Goal: Task Accomplishment & Management: Manage account settings

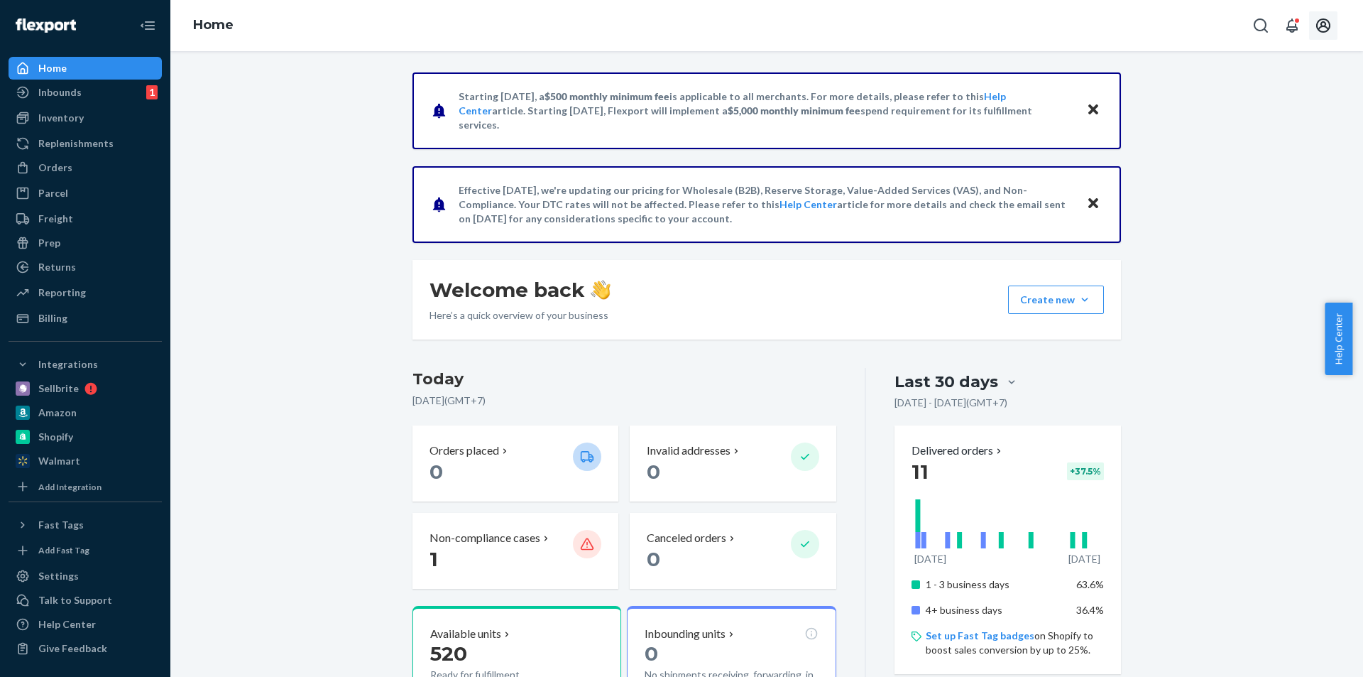
click at [1326, 33] on icon "Open account menu" at bounding box center [1323, 25] width 17 height 17
click at [81, 123] on div "Inventory" at bounding box center [60, 118] width 45 height 14
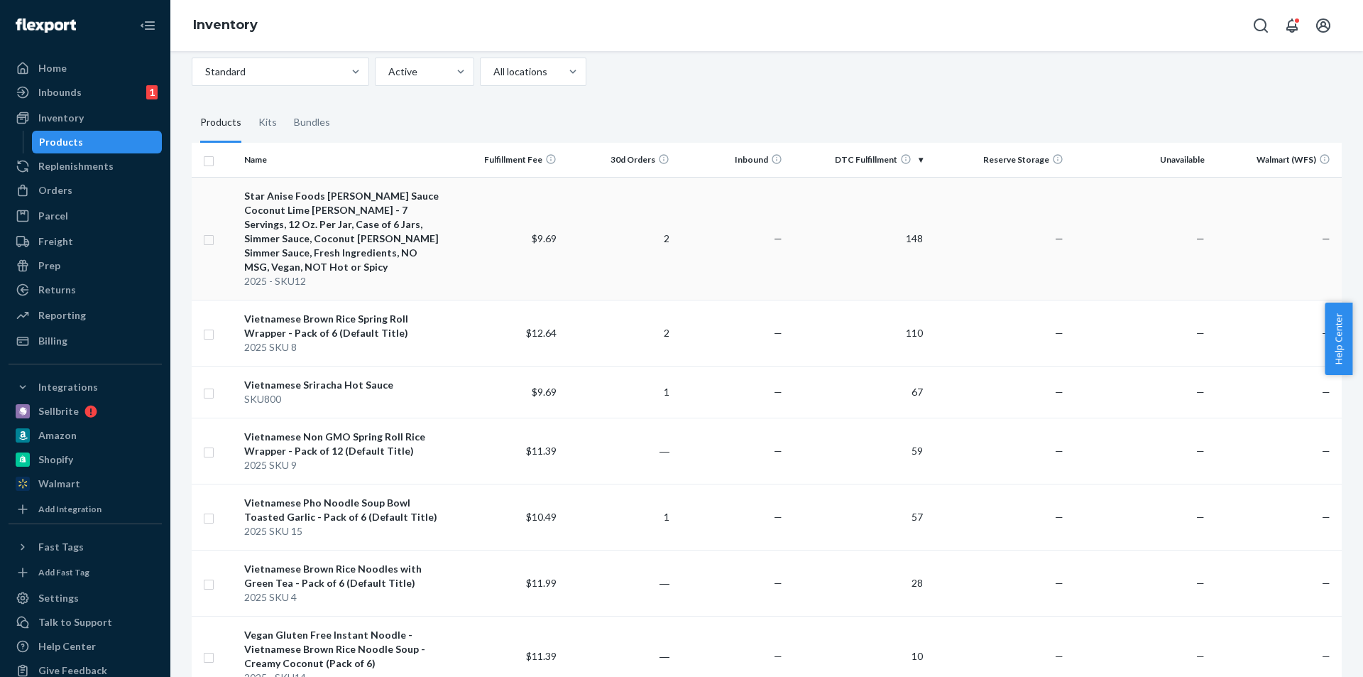
scroll to position [71, 0]
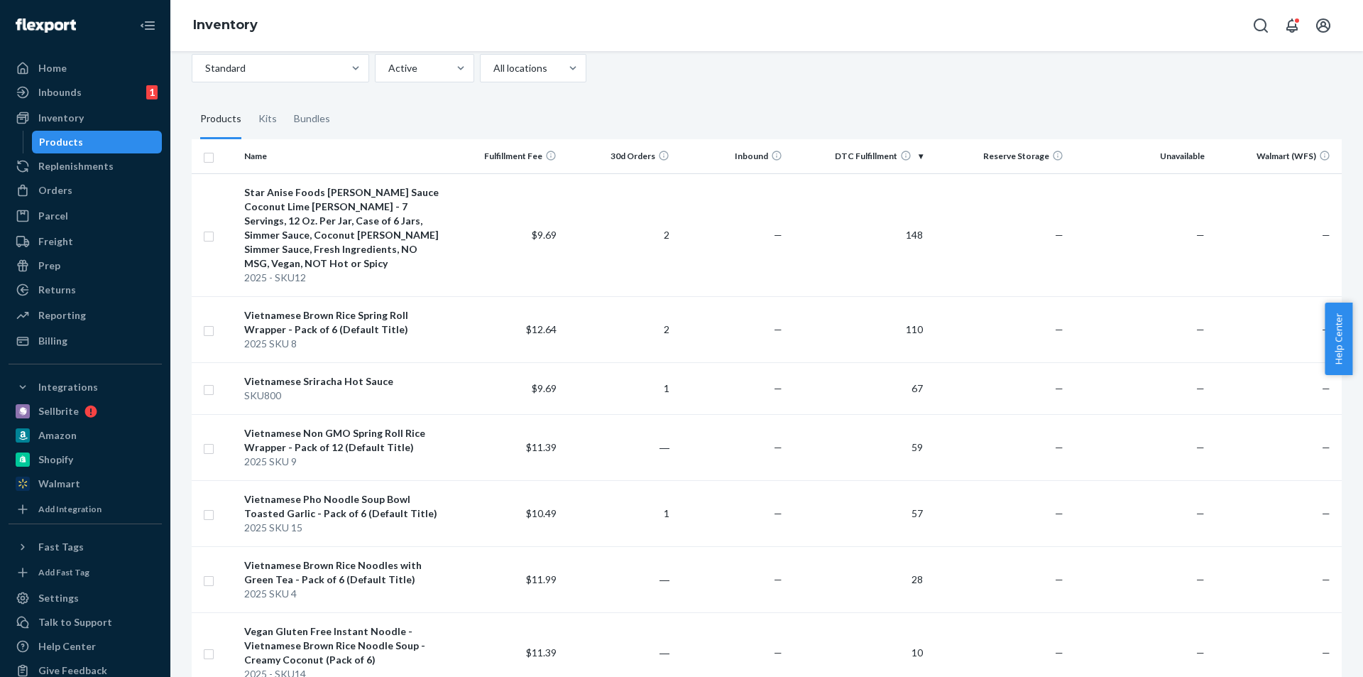
drag, startPoint x: 385, startPoint y: 313, endPoint x: 721, endPoint y: 111, distance: 392.3
click at [721, 111] on fieldset "Products Kits Bundles" at bounding box center [767, 119] width 1150 height 40
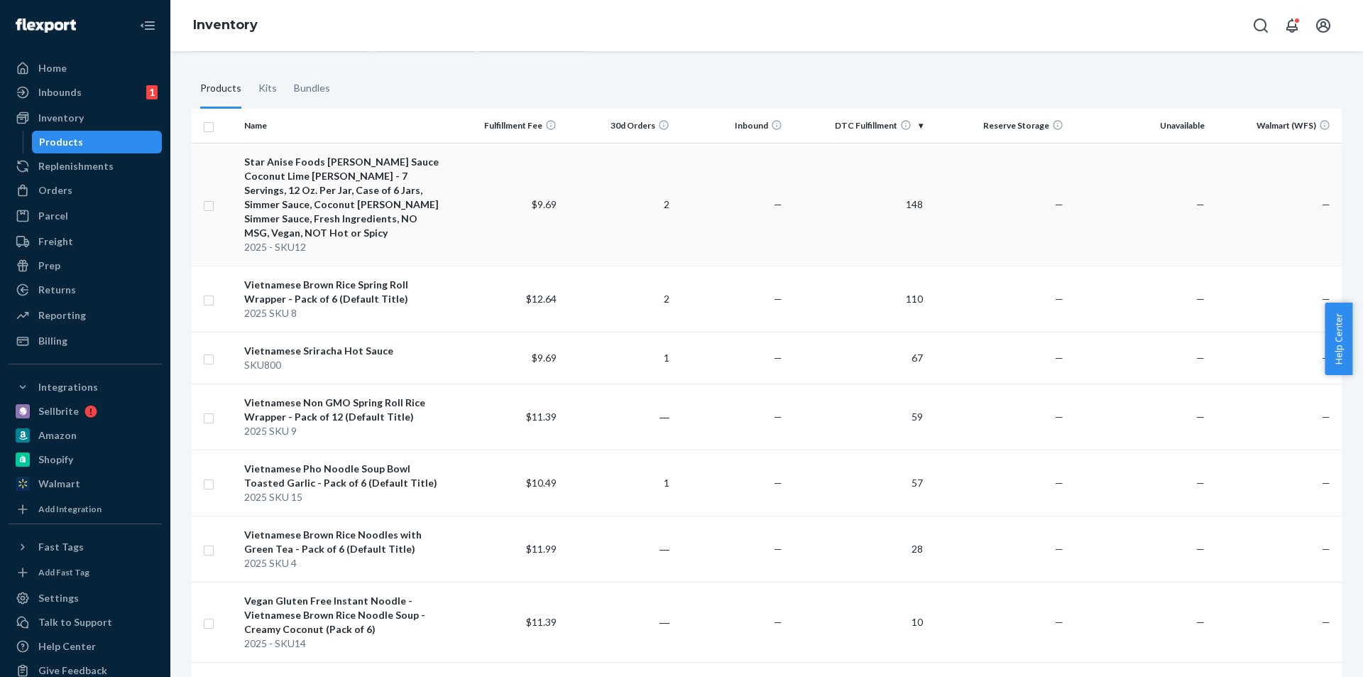
scroll to position [0, 0]
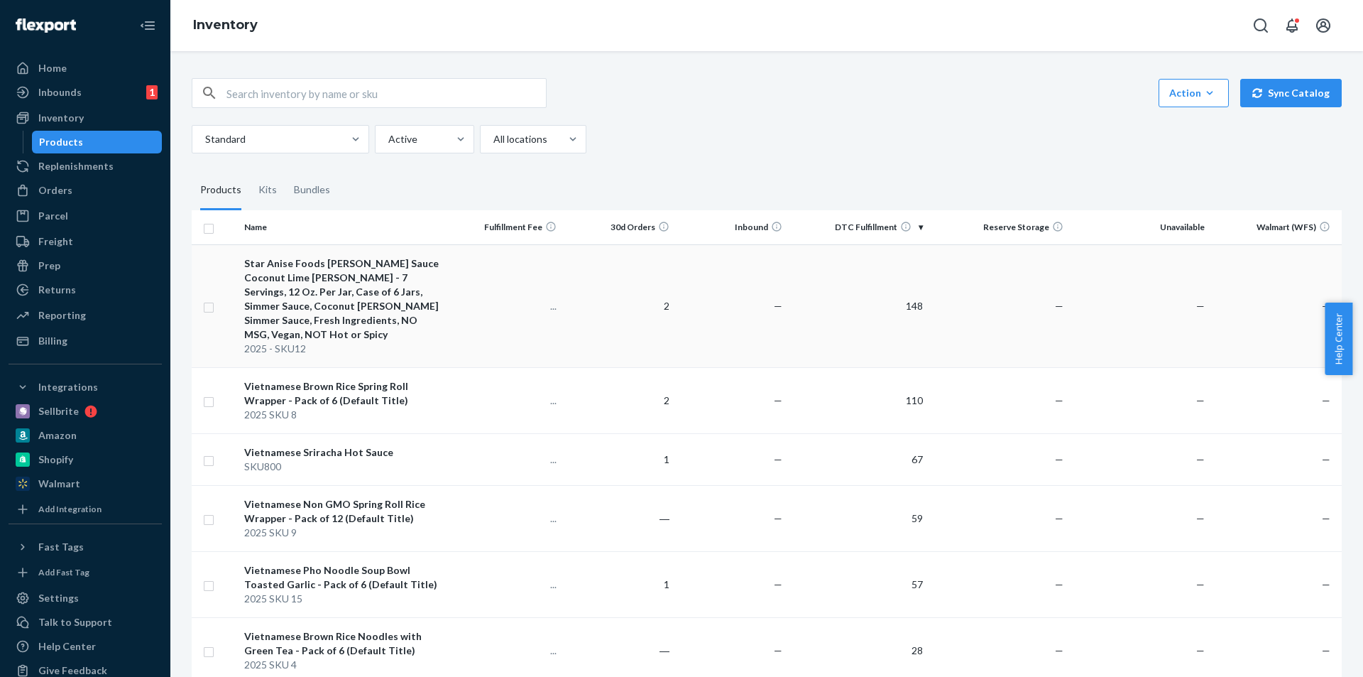
click at [388, 300] on div "Star Anise Foods [PERSON_NAME] Sauce Coconut Lime [PERSON_NAME] - 7 Servings, 1…" at bounding box center [344, 298] width 200 height 85
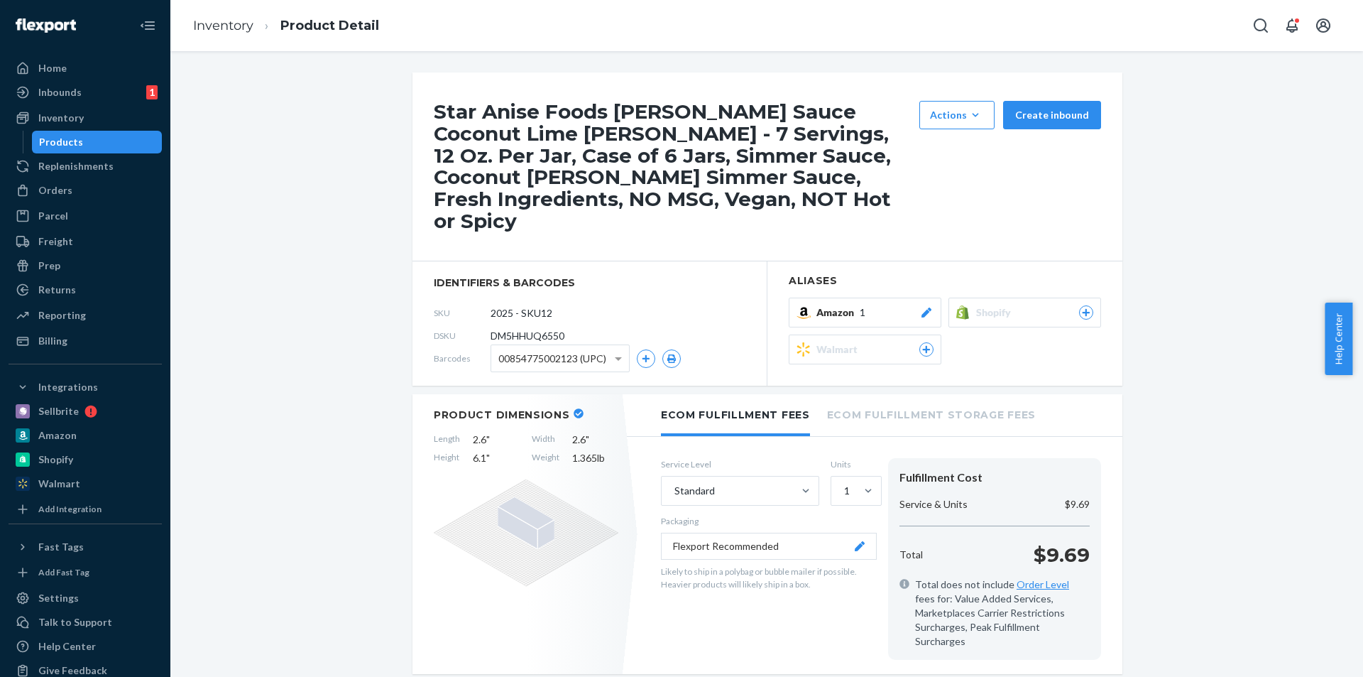
click at [990, 305] on span "Shopify" at bounding box center [996, 312] width 40 height 14
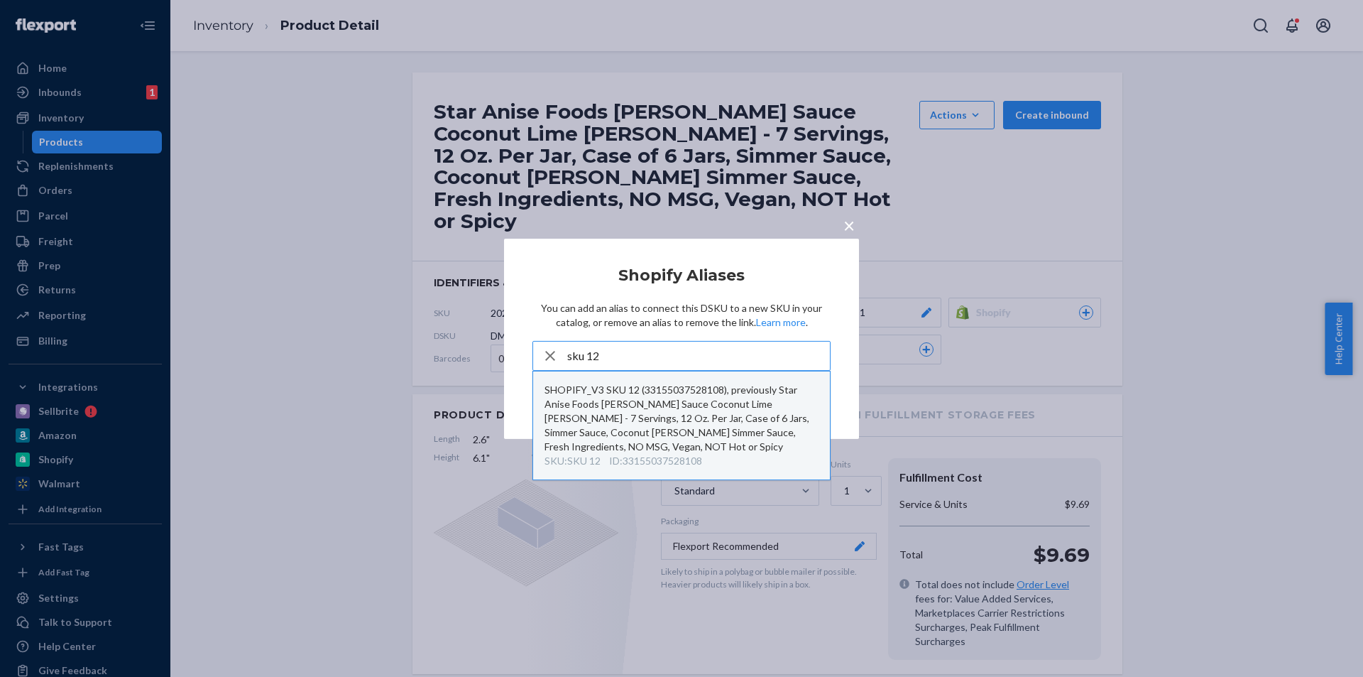
type input "sku 12"
click at [741, 421] on div "SHOPIFY_V3 SKU 12 (33155037528108), previously Star Anise Foods Curry Sauce Coc…" at bounding box center [682, 418] width 274 height 71
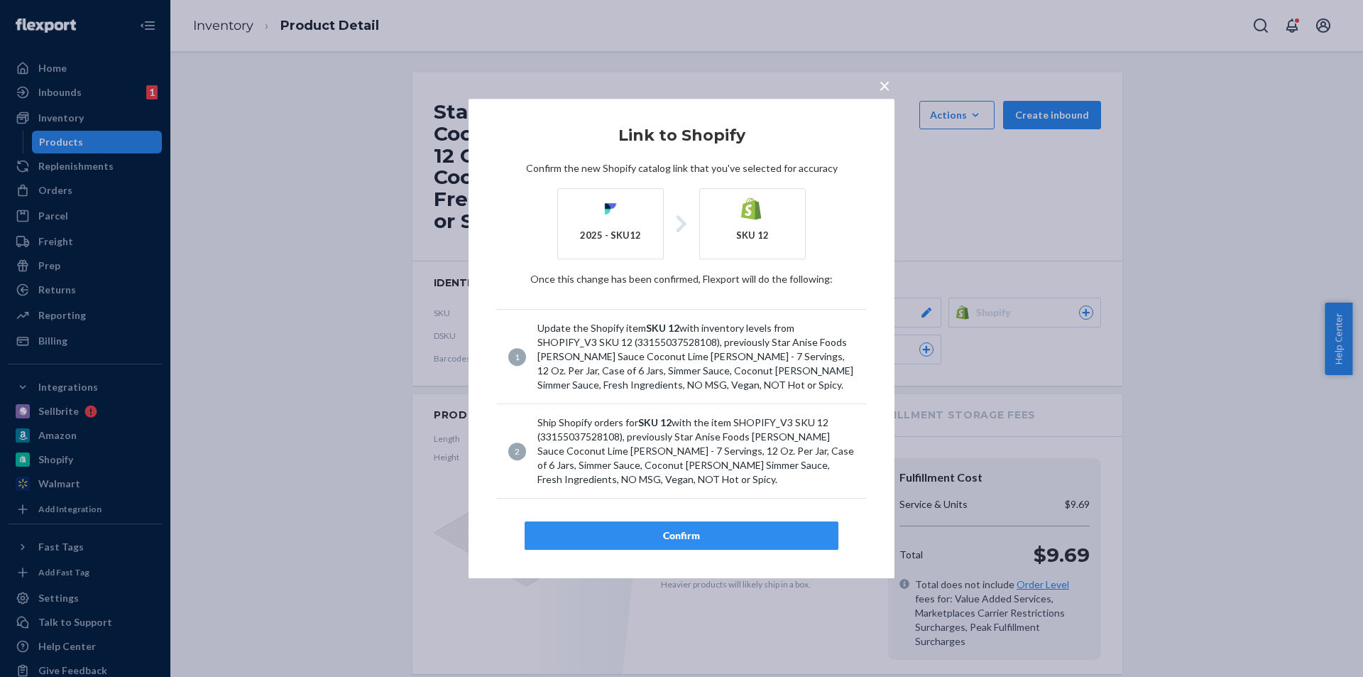
click at [711, 526] on button "Confirm" at bounding box center [682, 535] width 314 height 28
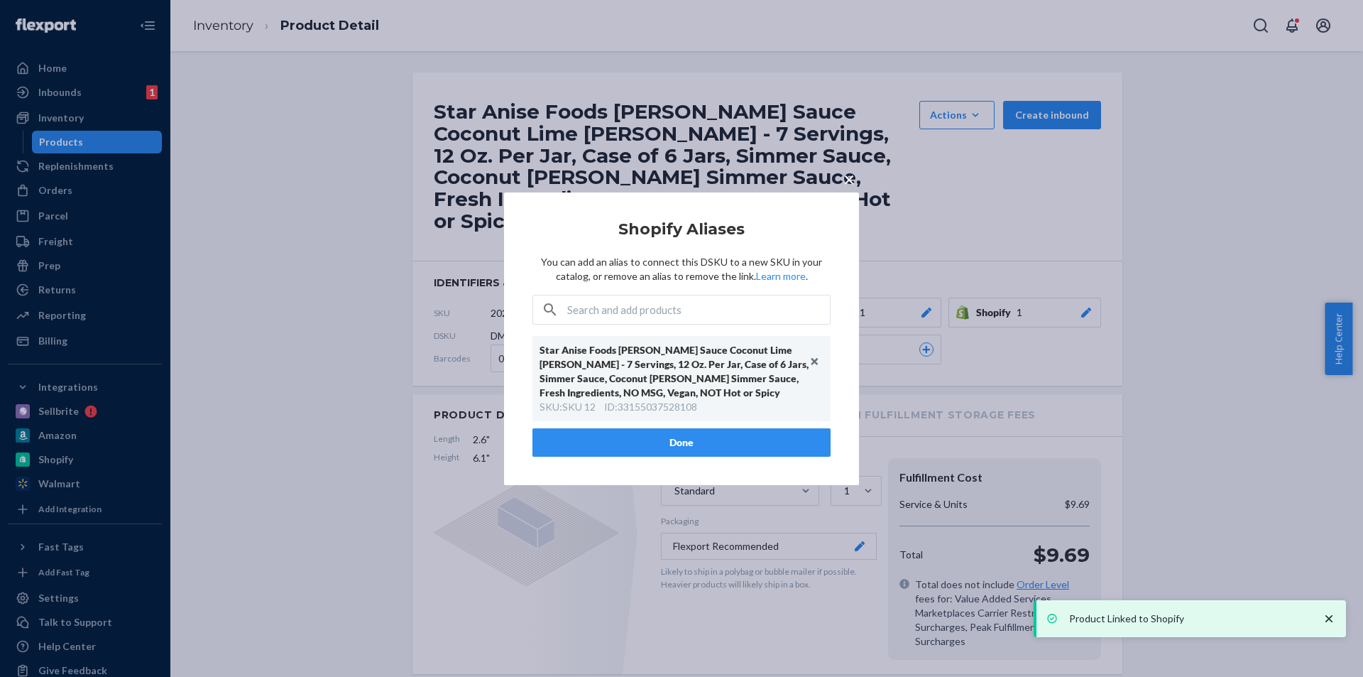
click at [686, 439] on button "Done" at bounding box center [682, 442] width 298 height 28
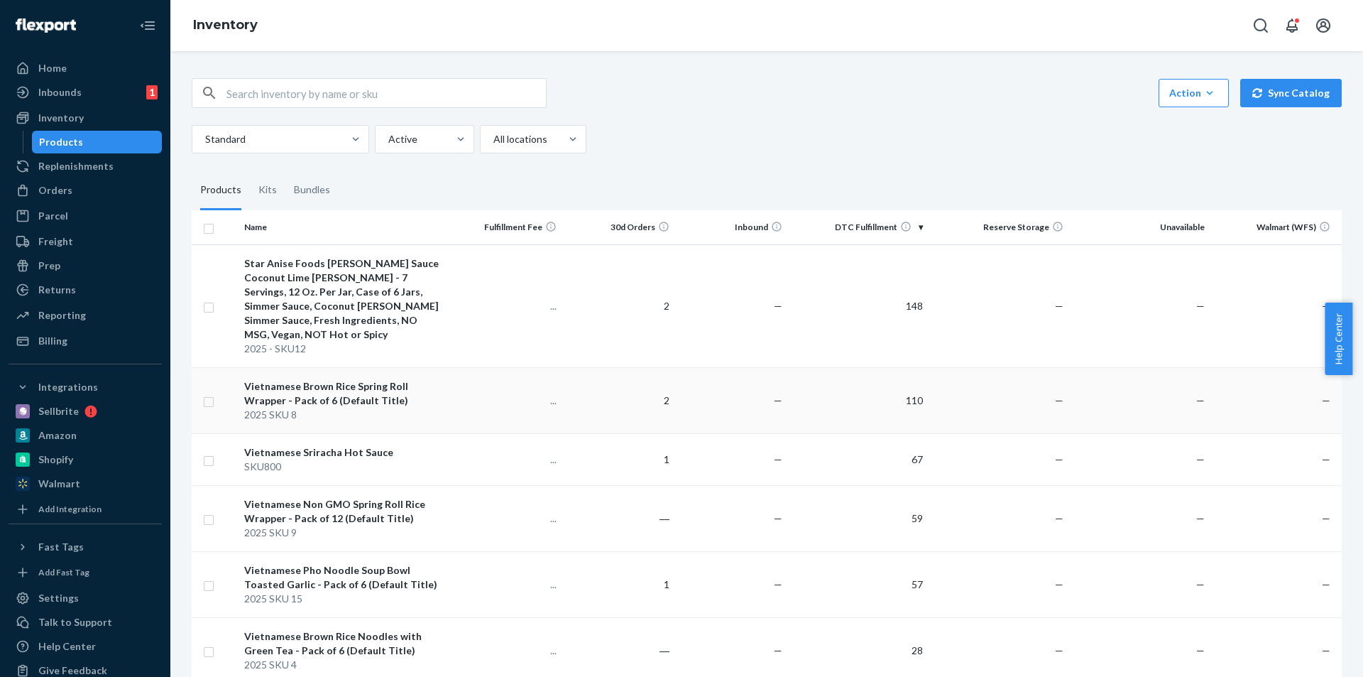
click at [430, 391] on div "Vietnamese Brown Rice Spring Roll Wrapper - Pack of 6 (Default Title)" at bounding box center [344, 393] width 200 height 28
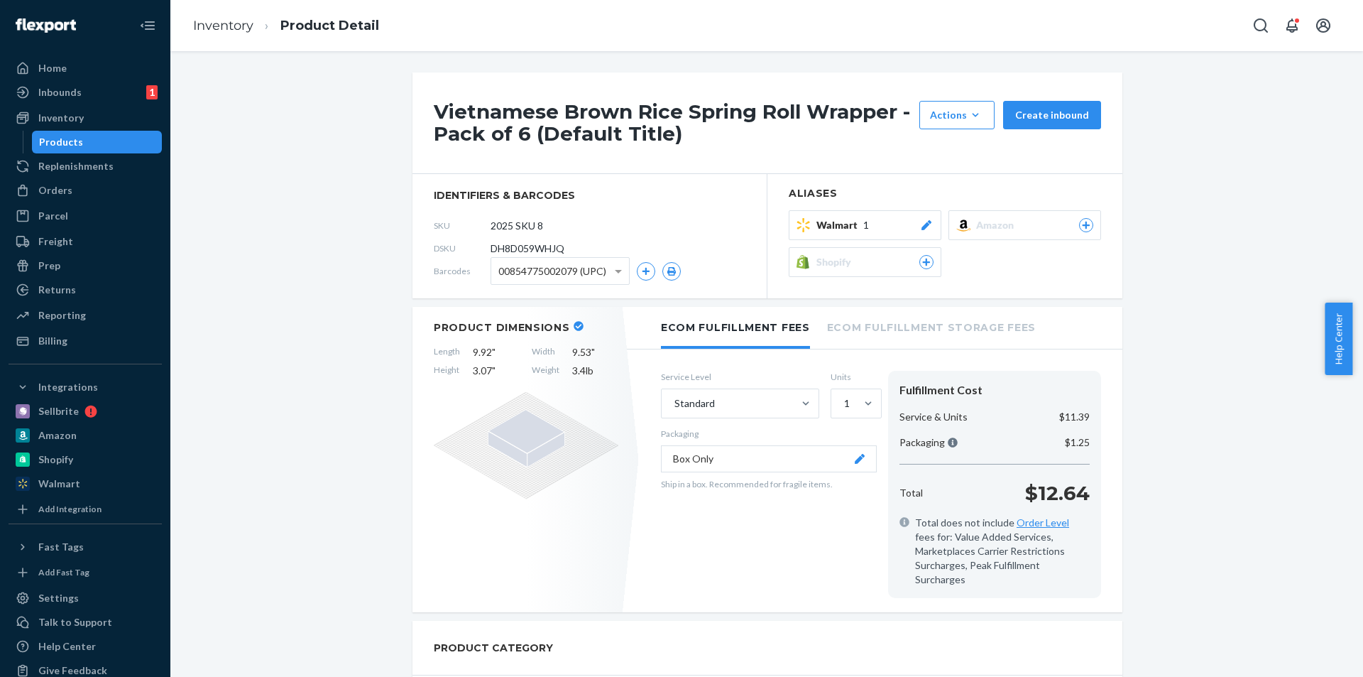
click at [841, 258] on span "Shopify" at bounding box center [837, 262] width 40 height 14
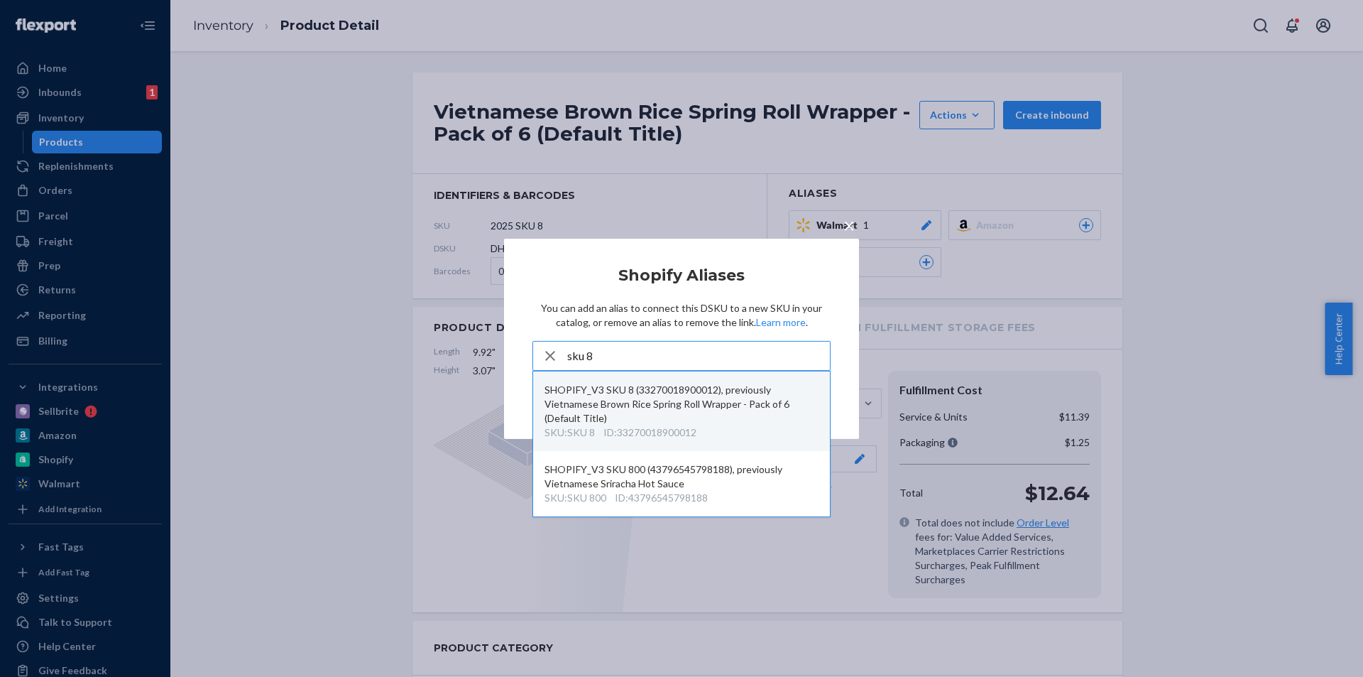
type input "sku 8"
click at [697, 413] on div "SHOPIFY_V3 SKU 8 (33270018900012), previously Vietnamese Brown Rice Spring Roll…" at bounding box center [682, 404] width 274 height 43
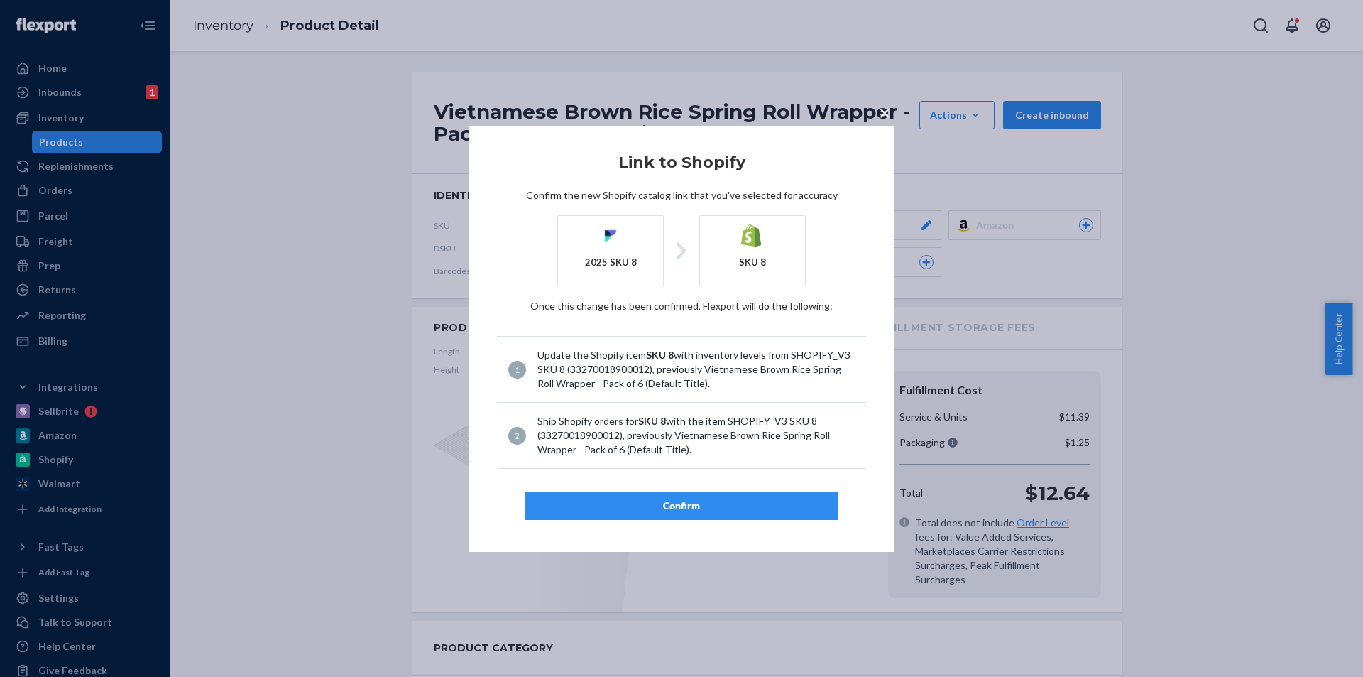
click at [699, 516] on button "Confirm" at bounding box center [682, 505] width 314 height 28
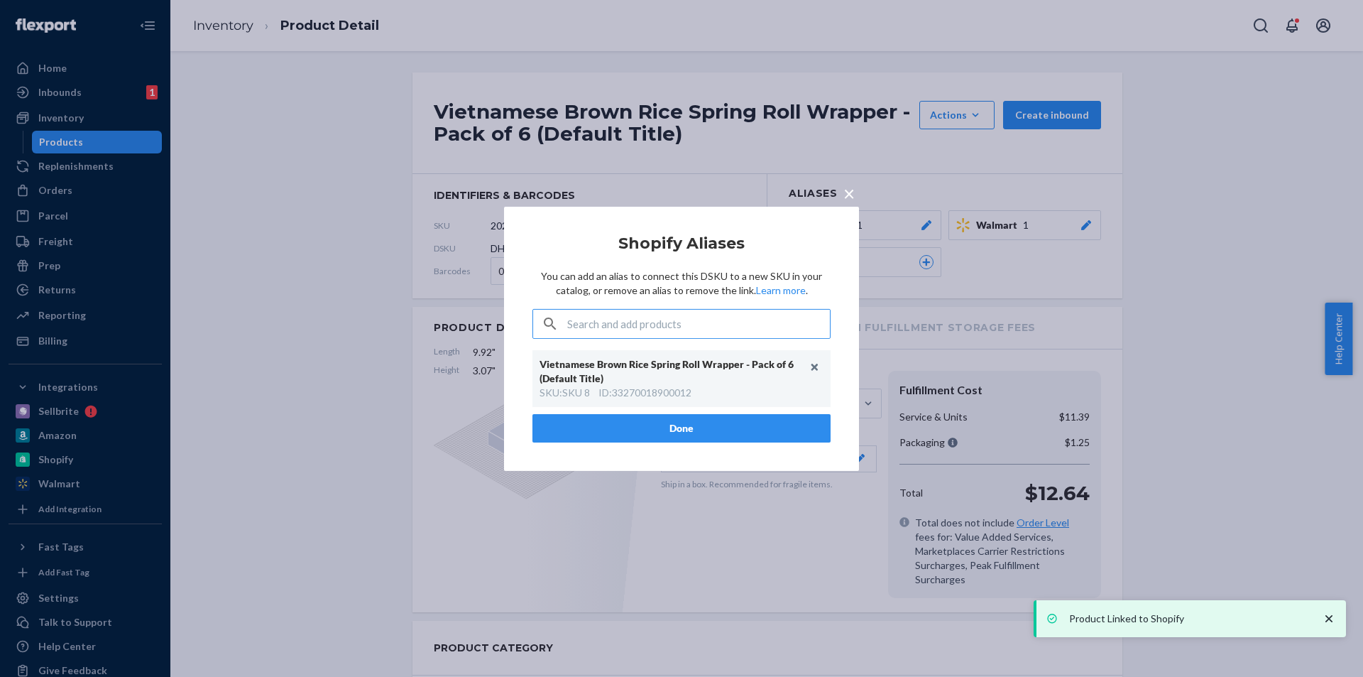
click at [646, 432] on button "Done" at bounding box center [682, 428] width 298 height 28
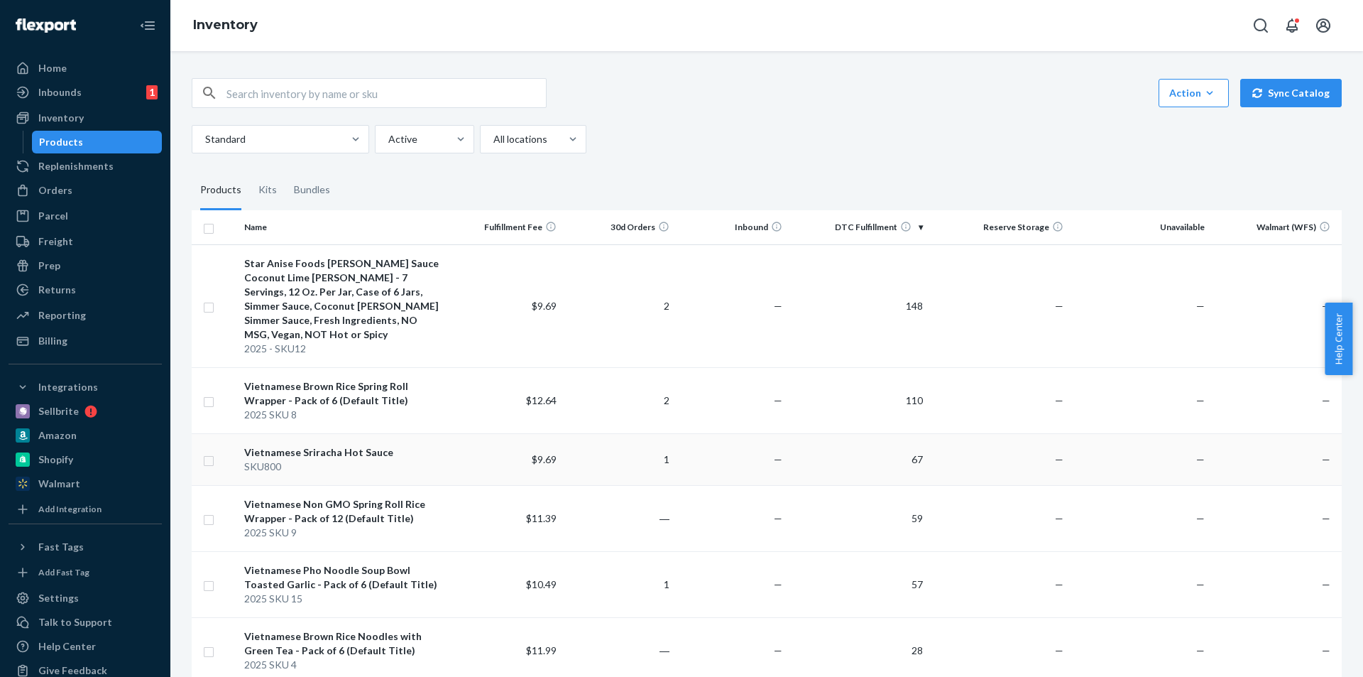
click at [395, 459] on div "SKU800" at bounding box center [344, 466] width 200 height 14
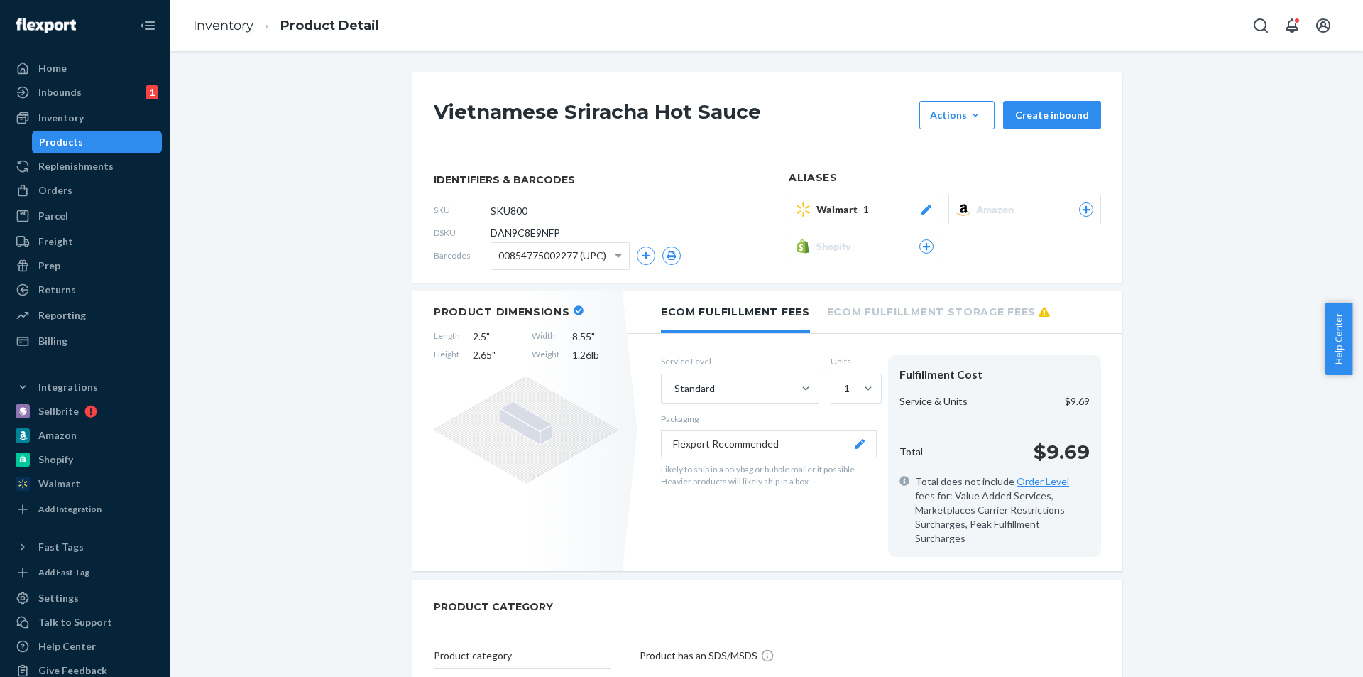
click at [849, 249] on span "Shopify" at bounding box center [837, 246] width 40 height 14
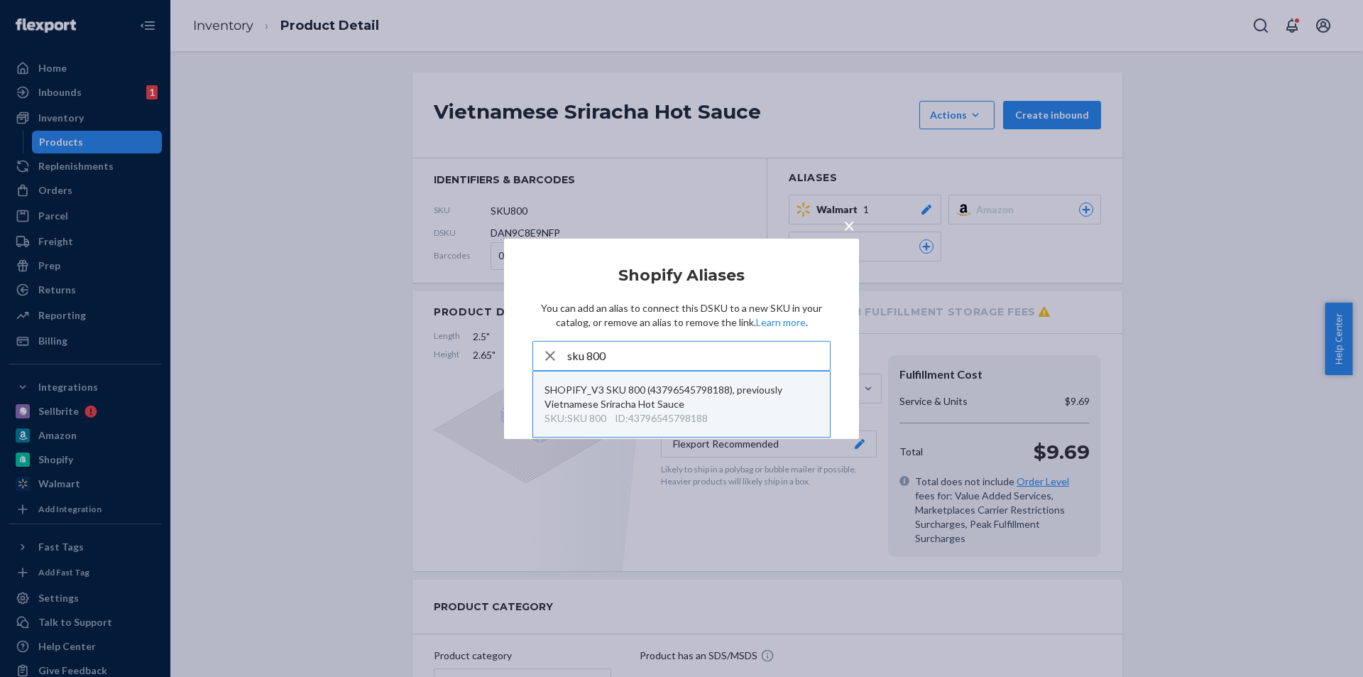
type input "sku 800"
click at [700, 405] on div "SHOPIFY_V3 SKU 800 (43796545798188), previously Vietnamese Sriracha Hot Sauce" at bounding box center [682, 397] width 274 height 28
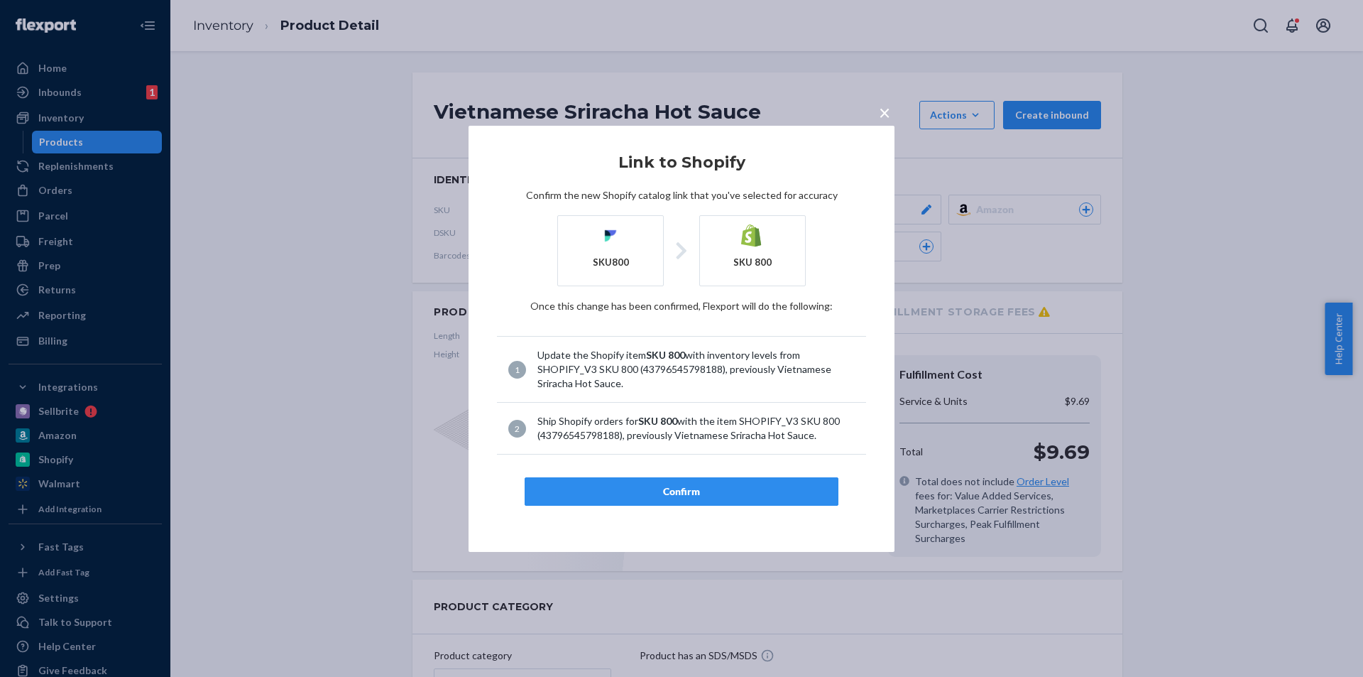
click at [681, 471] on article "Link to Shopify Confirm the new Shopify catalog link that you've selected for a…" at bounding box center [681, 330] width 369 height 352
click at [692, 491] on div "Confirm" at bounding box center [682, 491] width 290 height 14
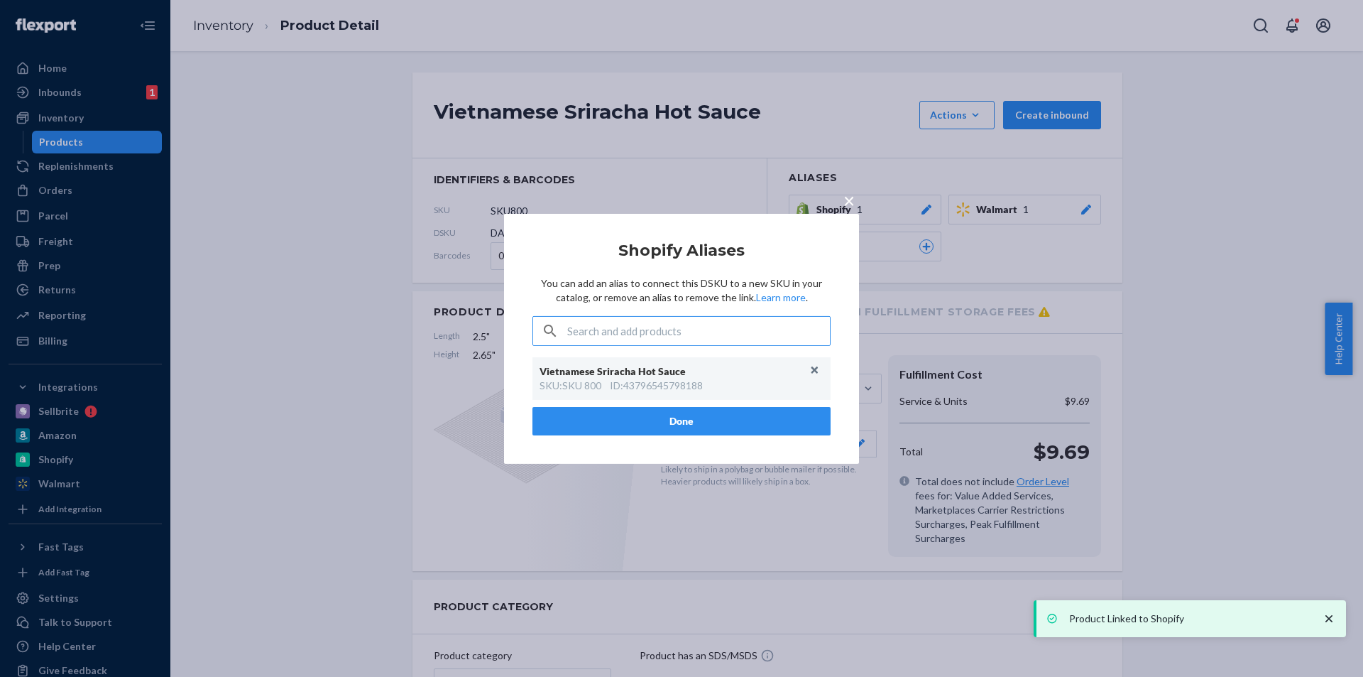
click at [672, 425] on button "Done" at bounding box center [682, 421] width 298 height 28
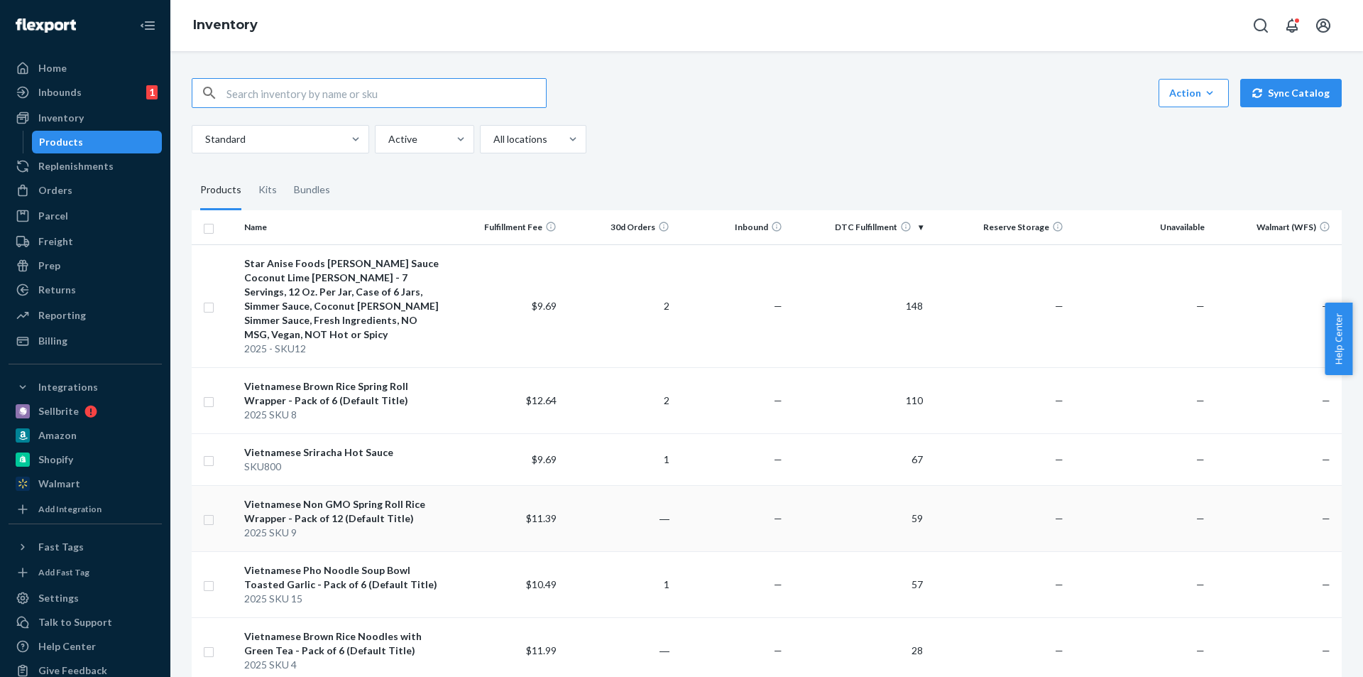
click at [380, 497] on div "Vietnamese Non GMO Spring Roll Rice Wrapper - Pack of 12 (Default Title)" at bounding box center [344, 511] width 200 height 28
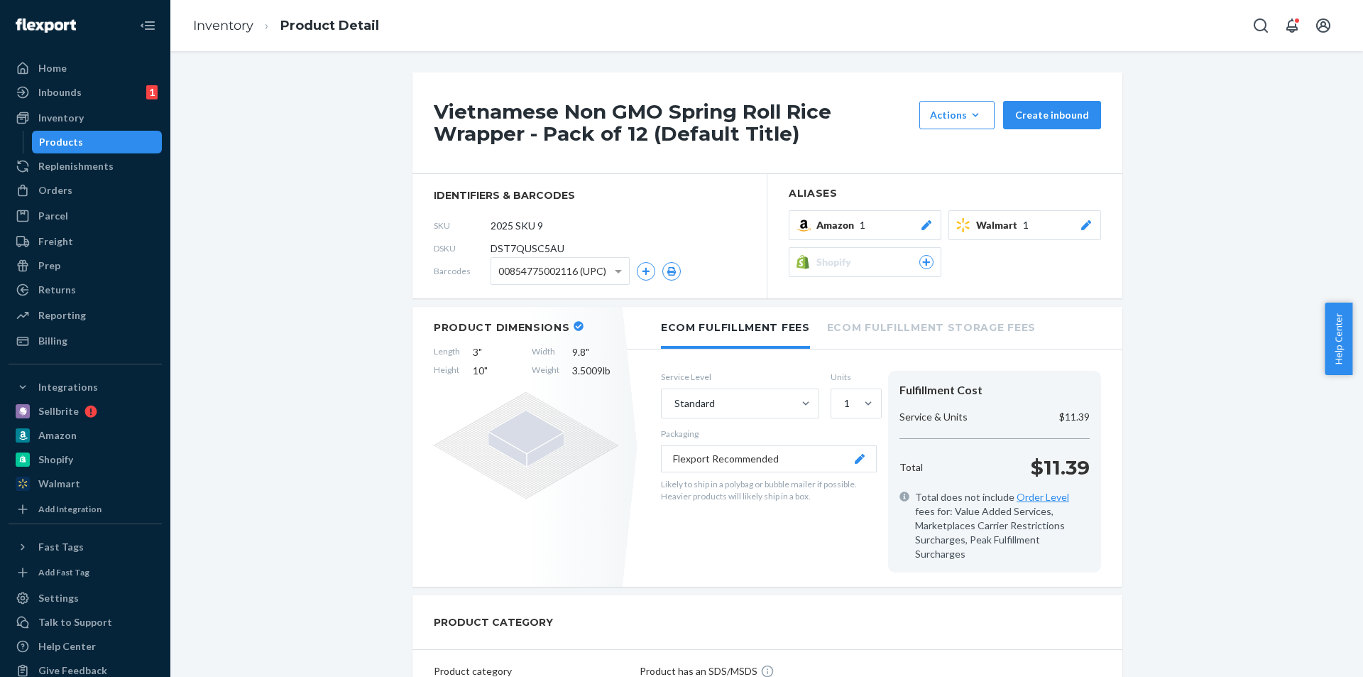
click at [837, 257] on span "Shopify" at bounding box center [837, 262] width 40 height 14
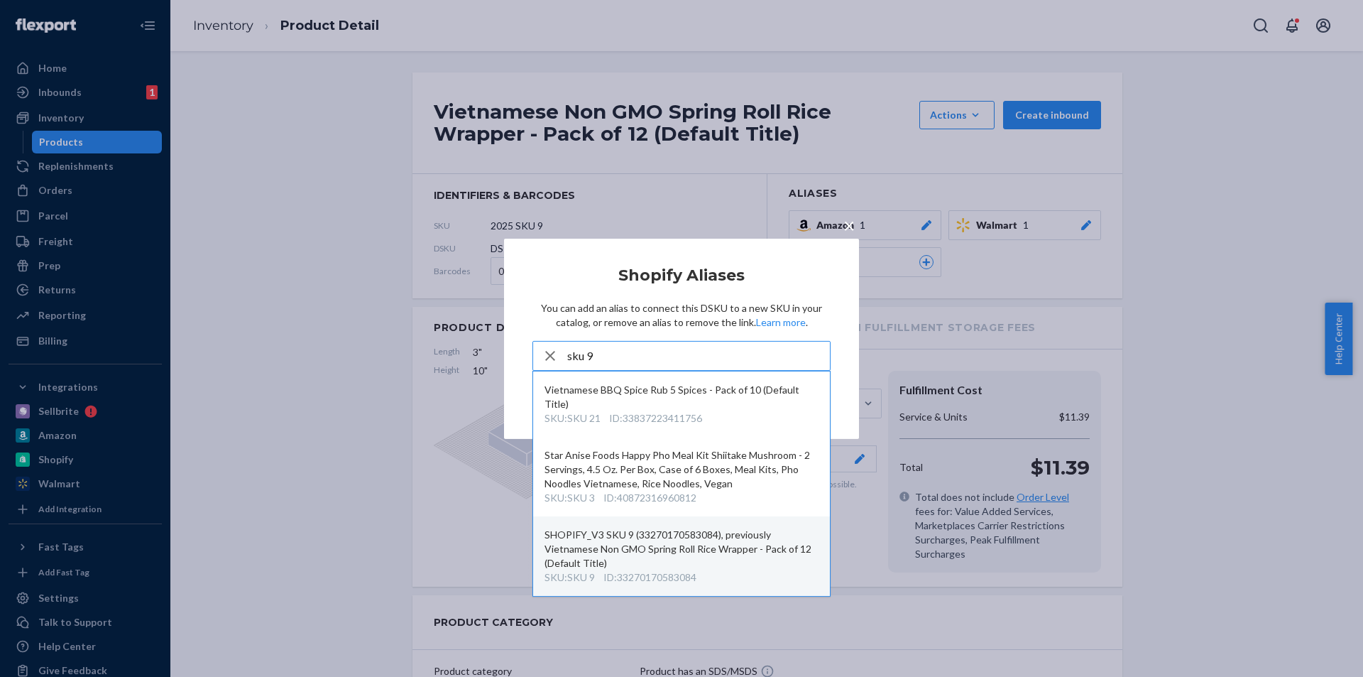
type input "sku 9"
click at [702, 547] on div "SHOPIFY_V3 SKU 9 (33270170583084), previously Vietnamese Non GMO Spring Roll Ri…" at bounding box center [682, 549] width 274 height 43
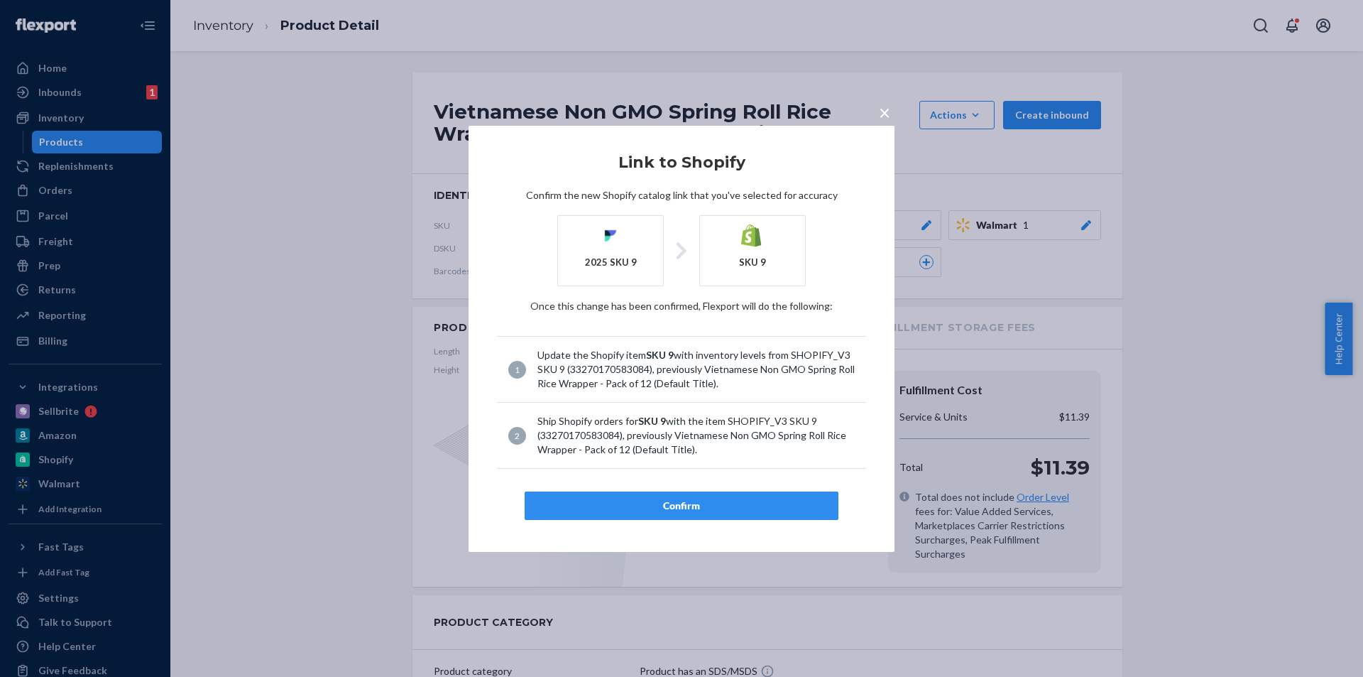
click at [682, 490] on article "Link to Shopify Confirm the new Shopify catalog link that you've selected for a…" at bounding box center [681, 337] width 369 height 366
click at [682, 500] on div "Confirm" at bounding box center [682, 505] width 290 height 14
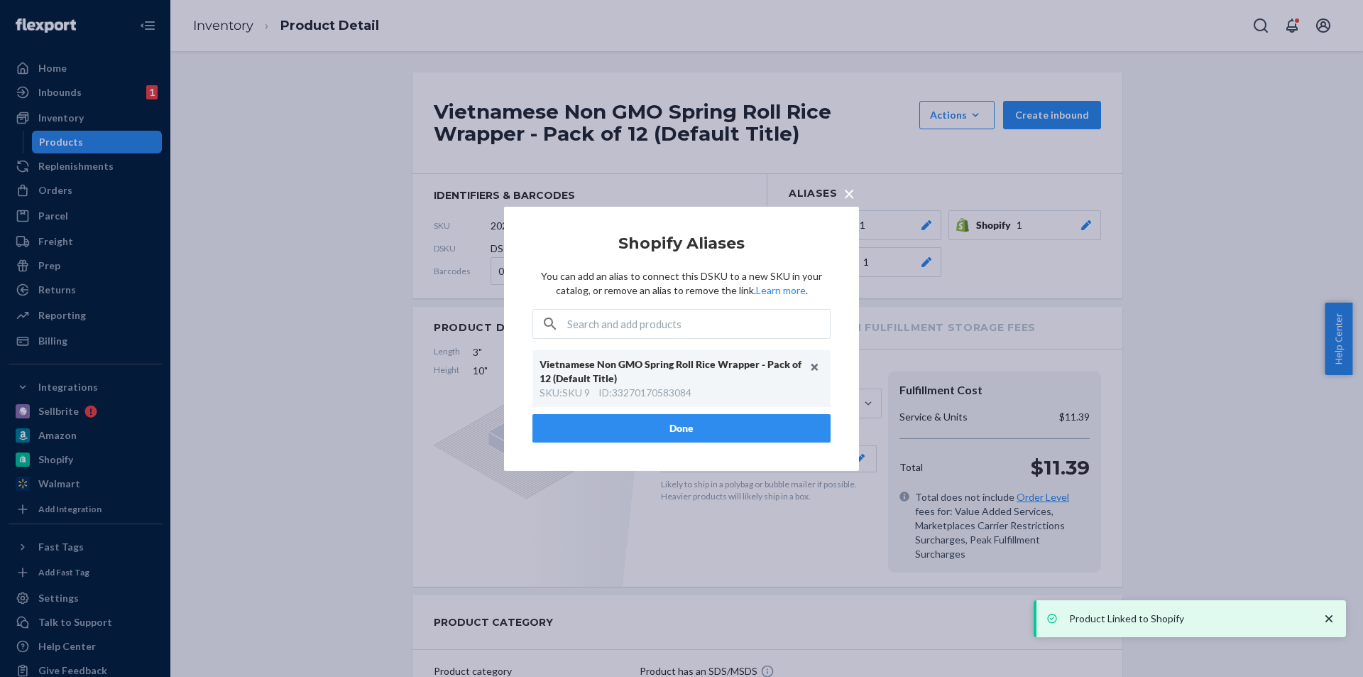
click at [706, 426] on button "Done" at bounding box center [682, 428] width 298 height 28
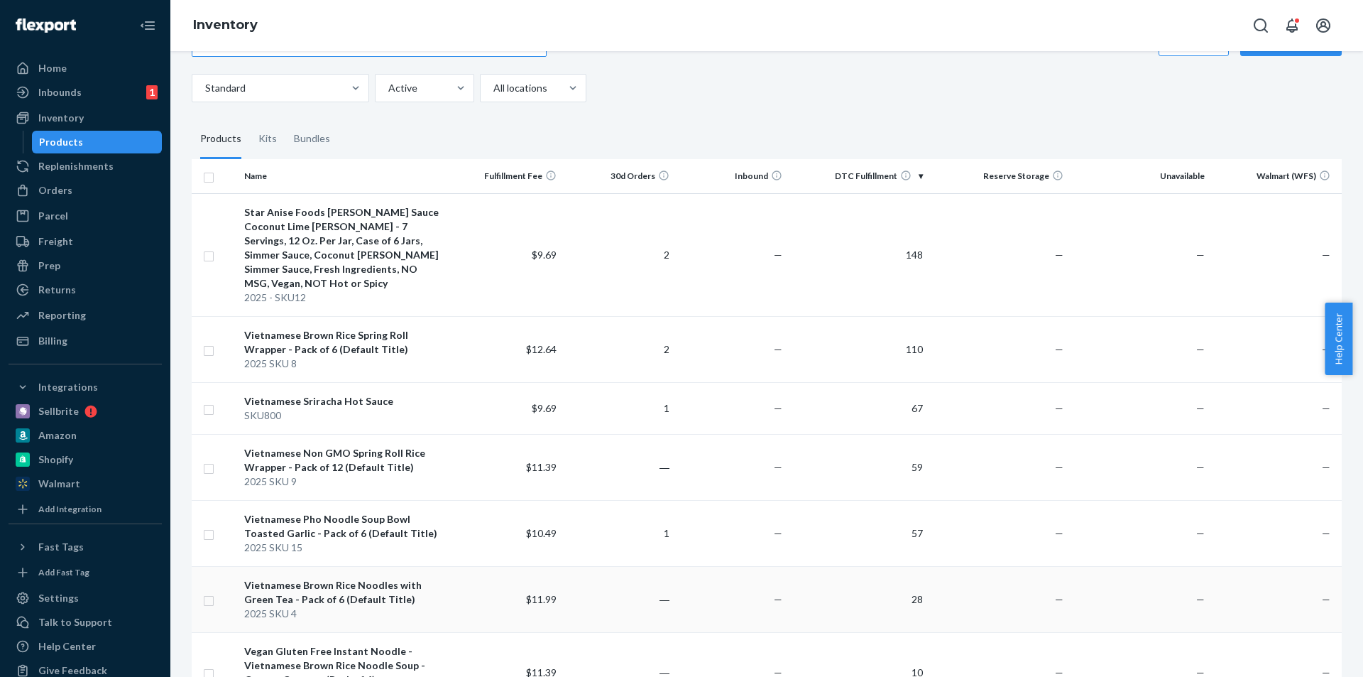
scroll to position [142, 0]
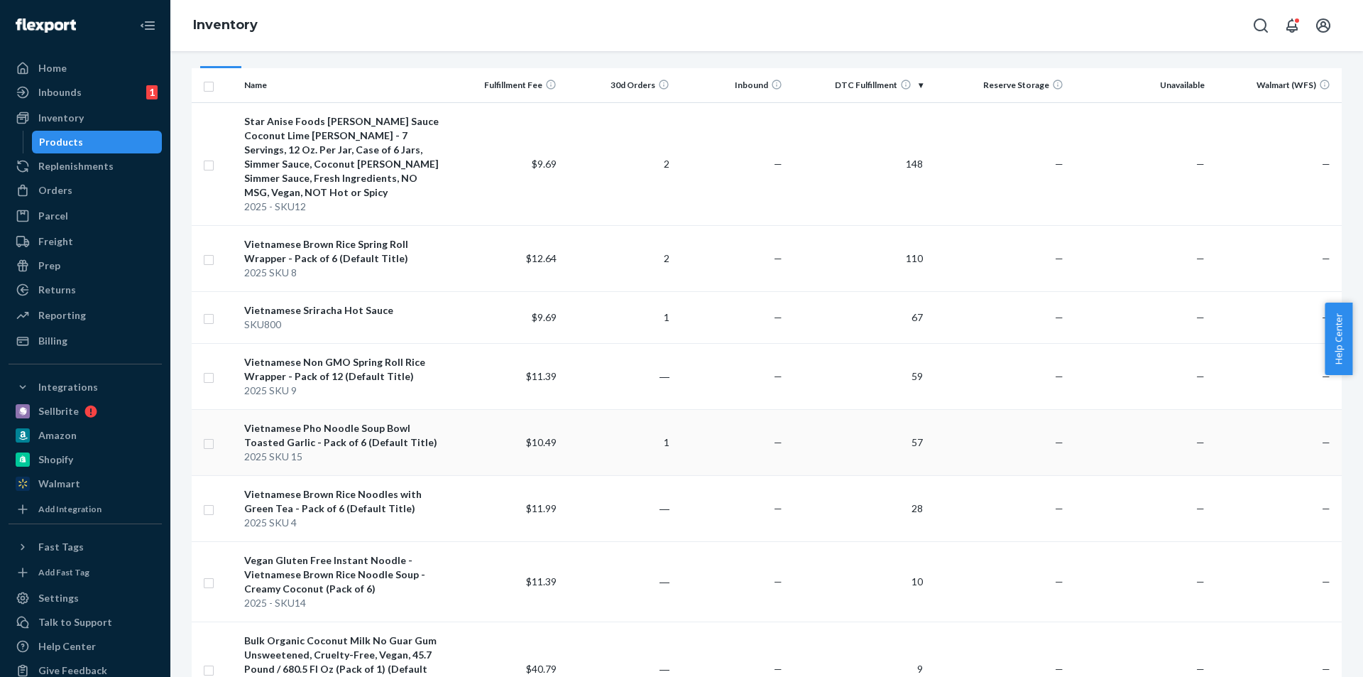
click at [435, 432] on div "Vietnamese Pho Noodle Soup Bowl Toasted Garlic - Pack of 6 (Default Title)" at bounding box center [344, 435] width 200 height 28
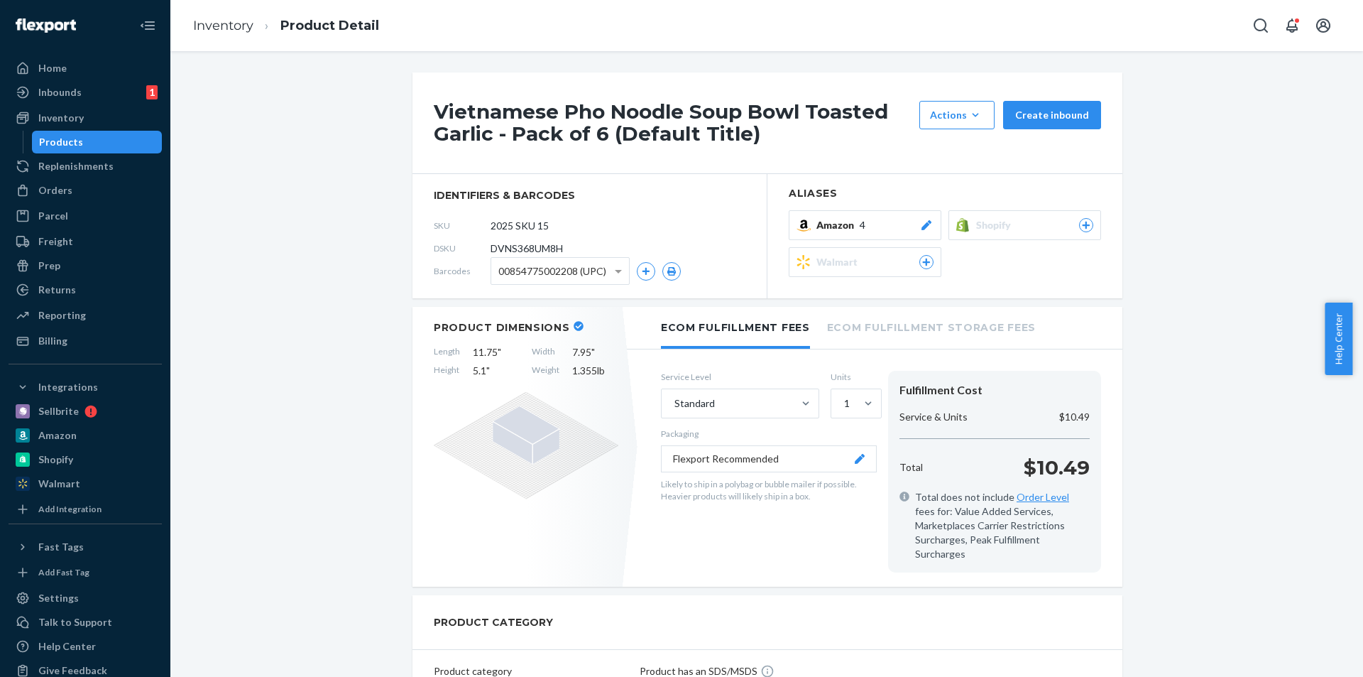
click at [871, 261] on div "Walmart" at bounding box center [875, 262] width 117 height 14
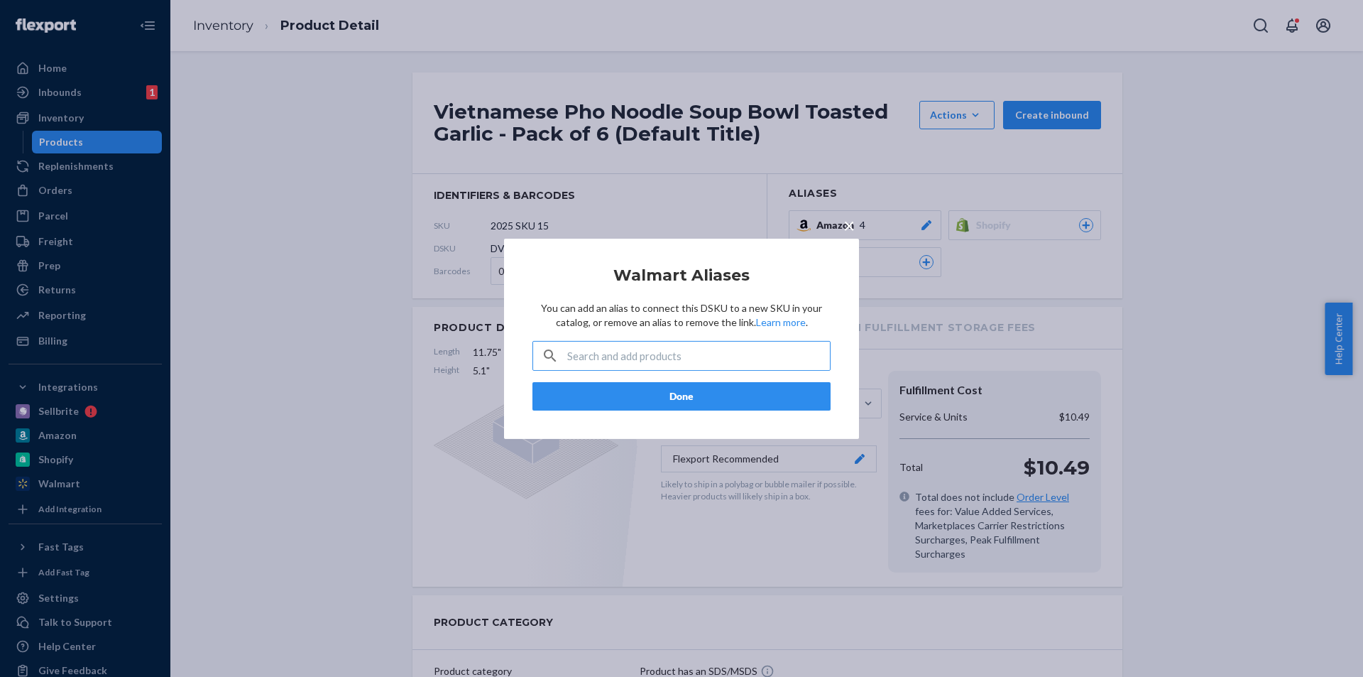
click at [849, 222] on span "×" at bounding box center [848, 224] width 11 height 24
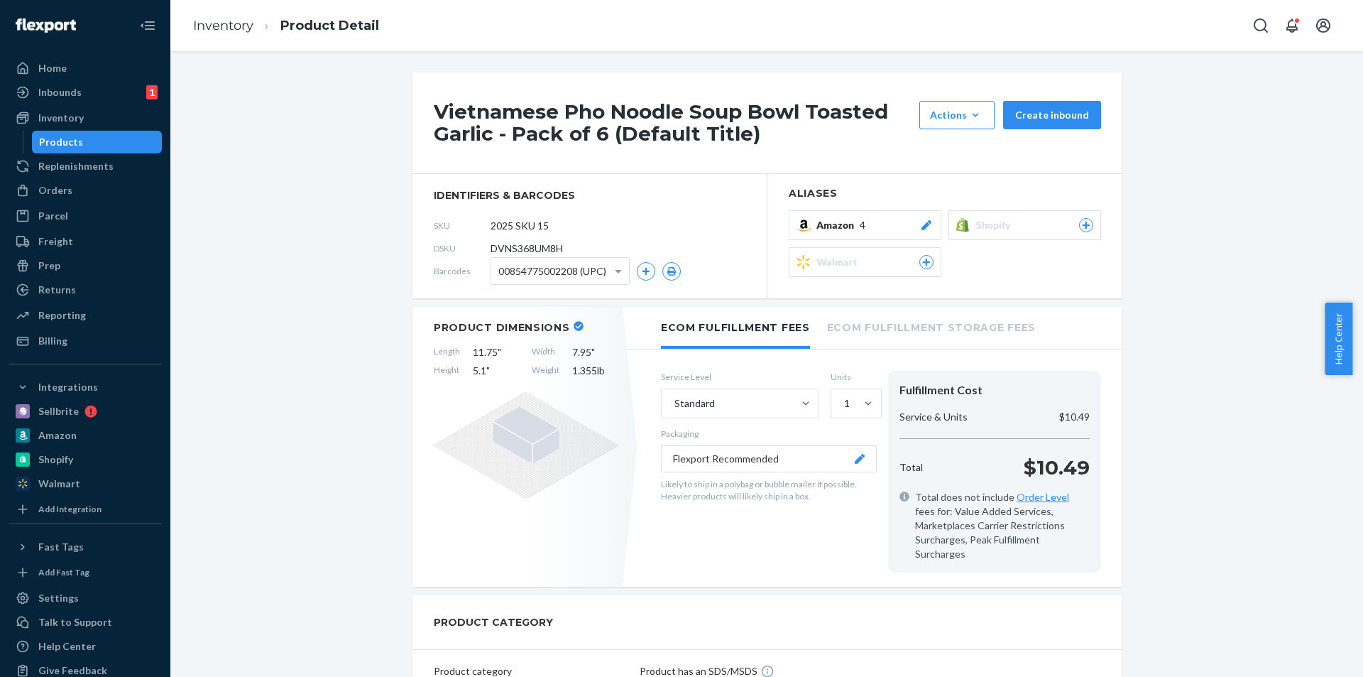
click at [1000, 227] on span "Shopify" at bounding box center [996, 225] width 40 height 14
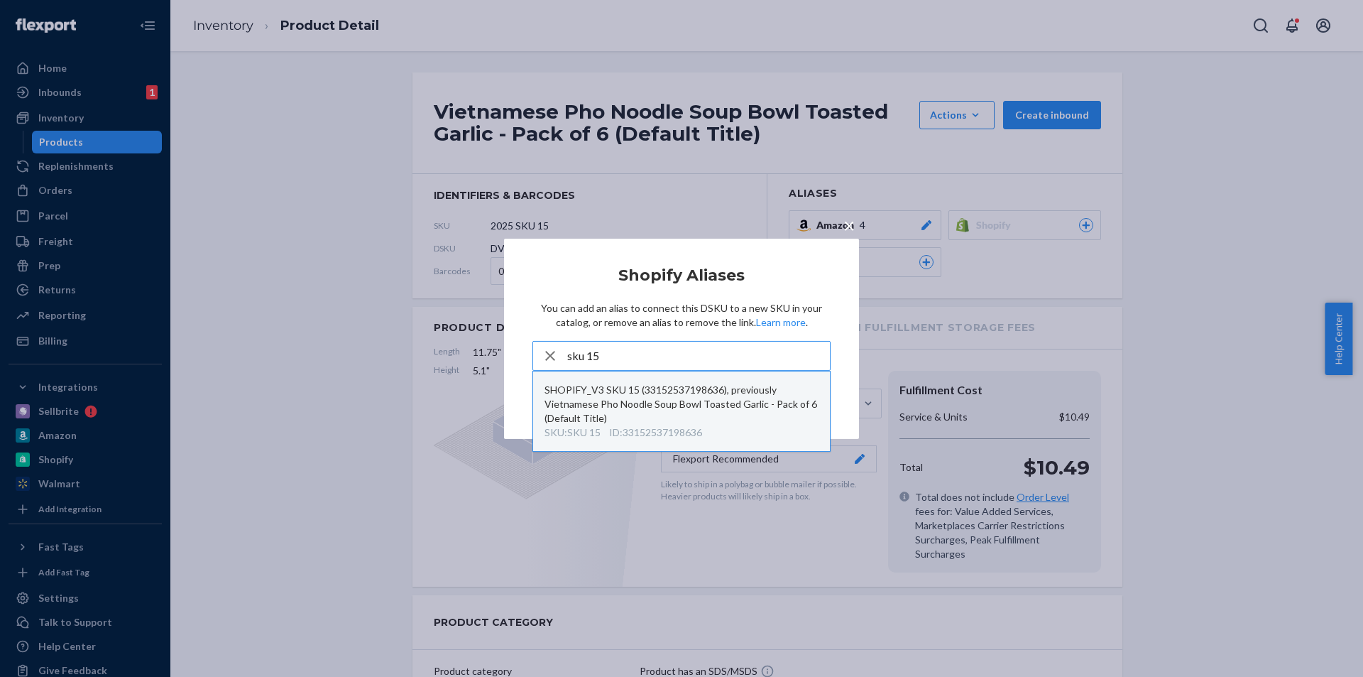
type input "sku 15"
click at [667, 417] on div "SHOPIFY_V3 SKU 15 (33152537198636), previously Vietnamese Pho Noodle Soup Bowl …" at bounding box center [682, 404] width 274 height 43
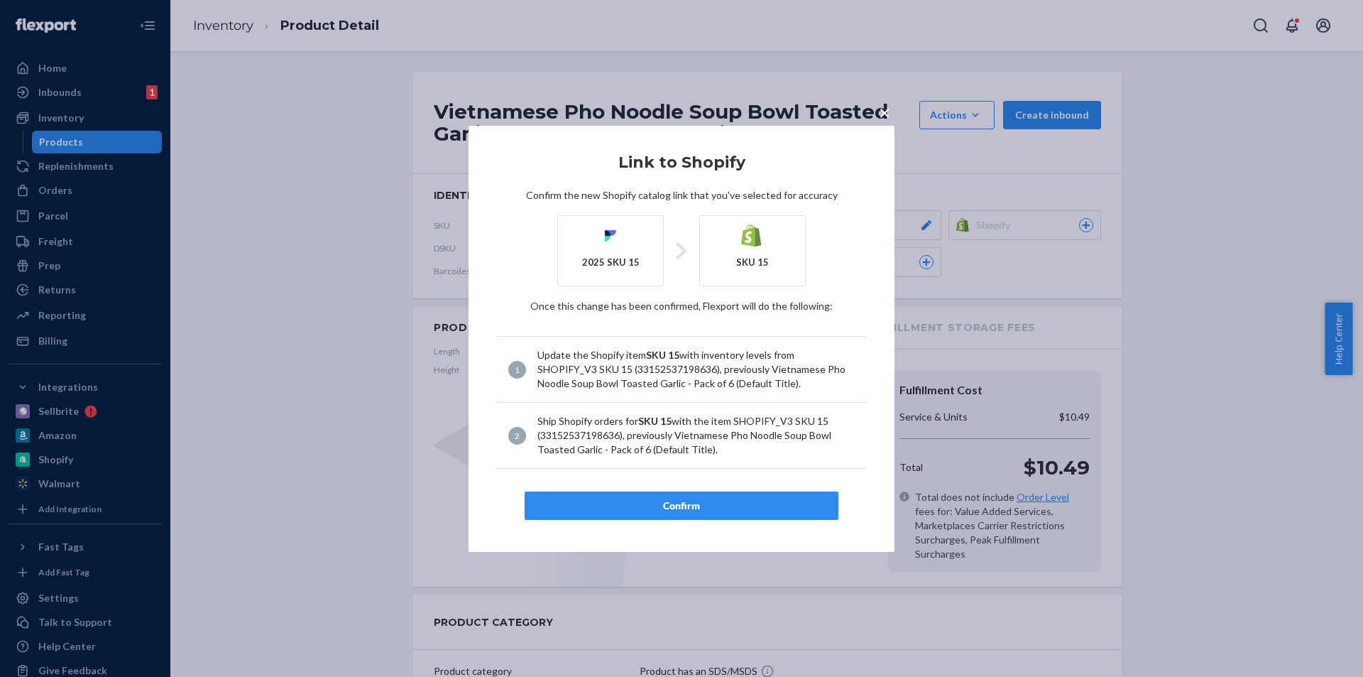
click at [730, 501] on div "Confirm" at bounding box center [682, 505] width 290 height 14
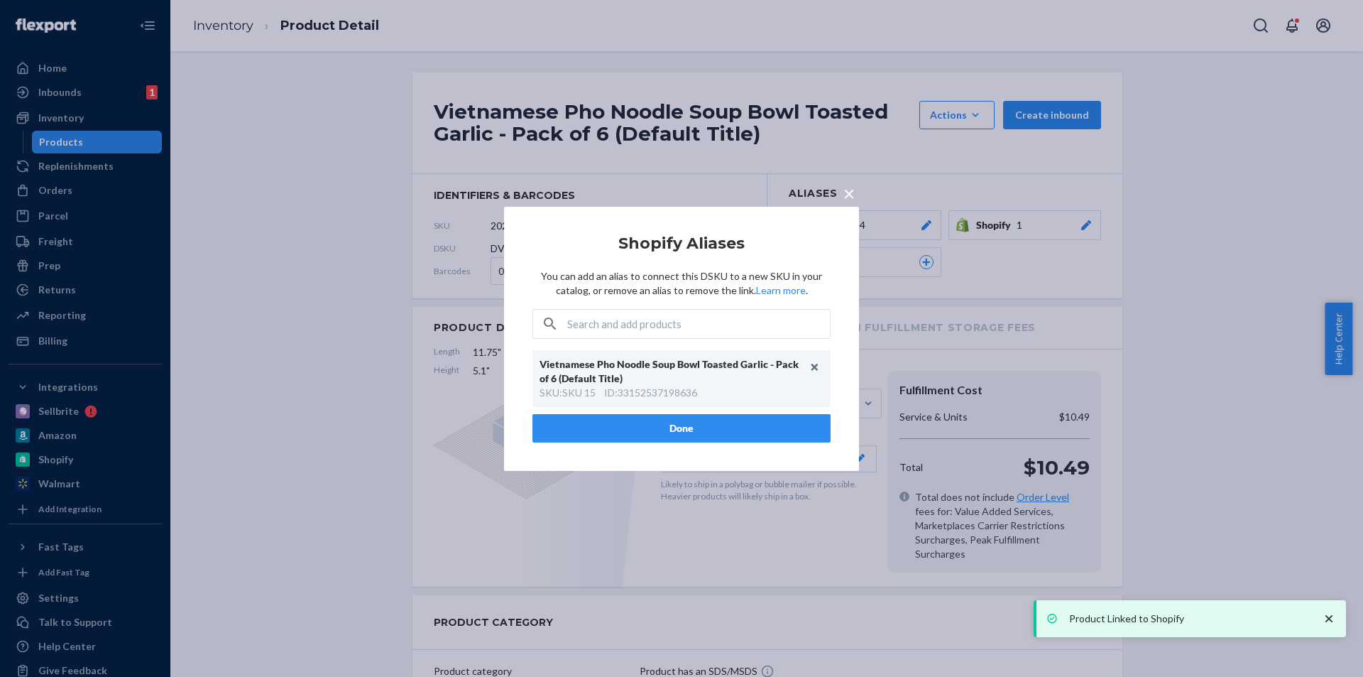
click at [753, 439] on button "Done" at bounding box center [682, 428] width 298 height 28
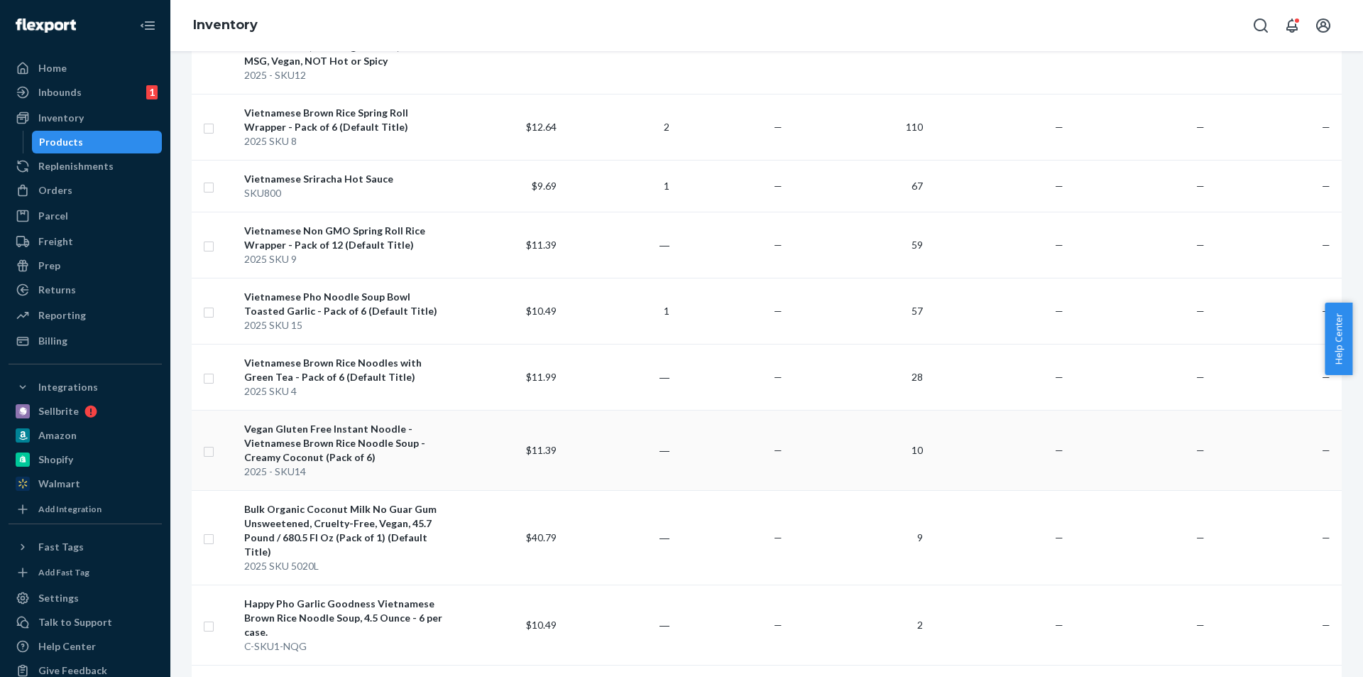
scroll to position [284, 0]
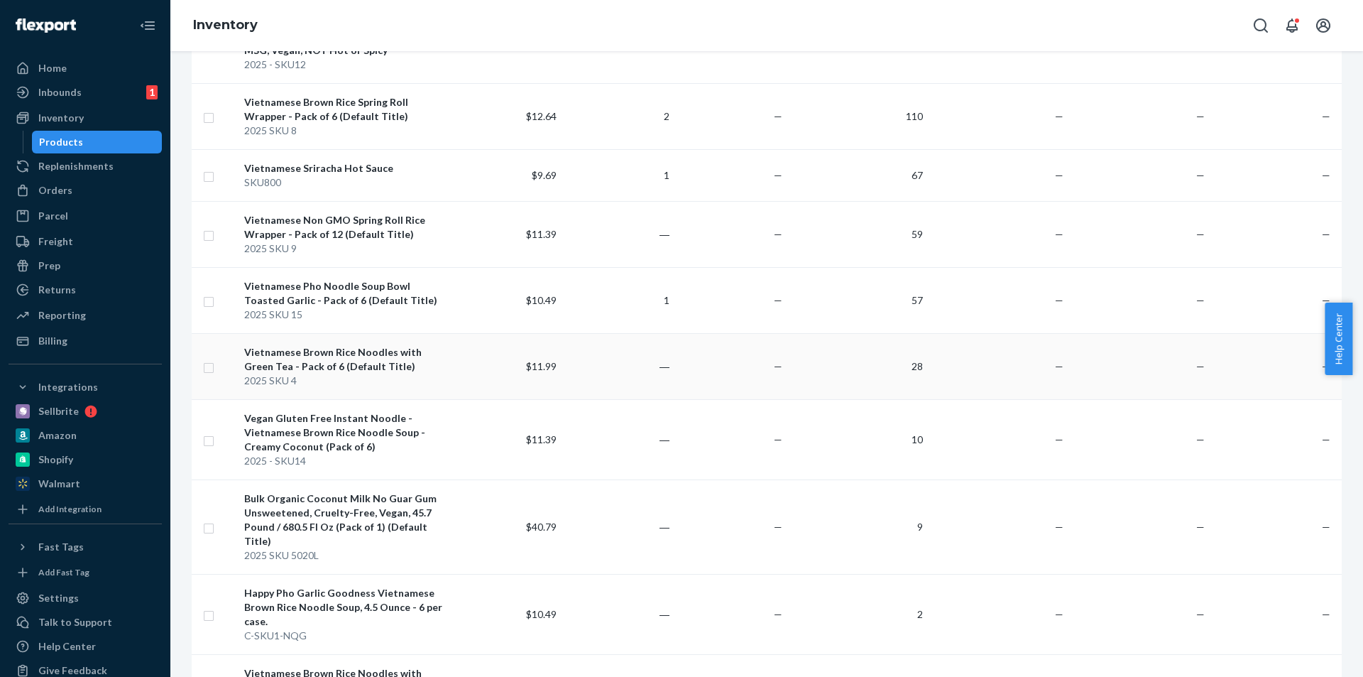
click at [339, 354] on div "Vietnamese Brown Rice Noodles with Green Tea - Pack of 6 (Default Title)" at bounding box center [344, 359] width 200 height 28
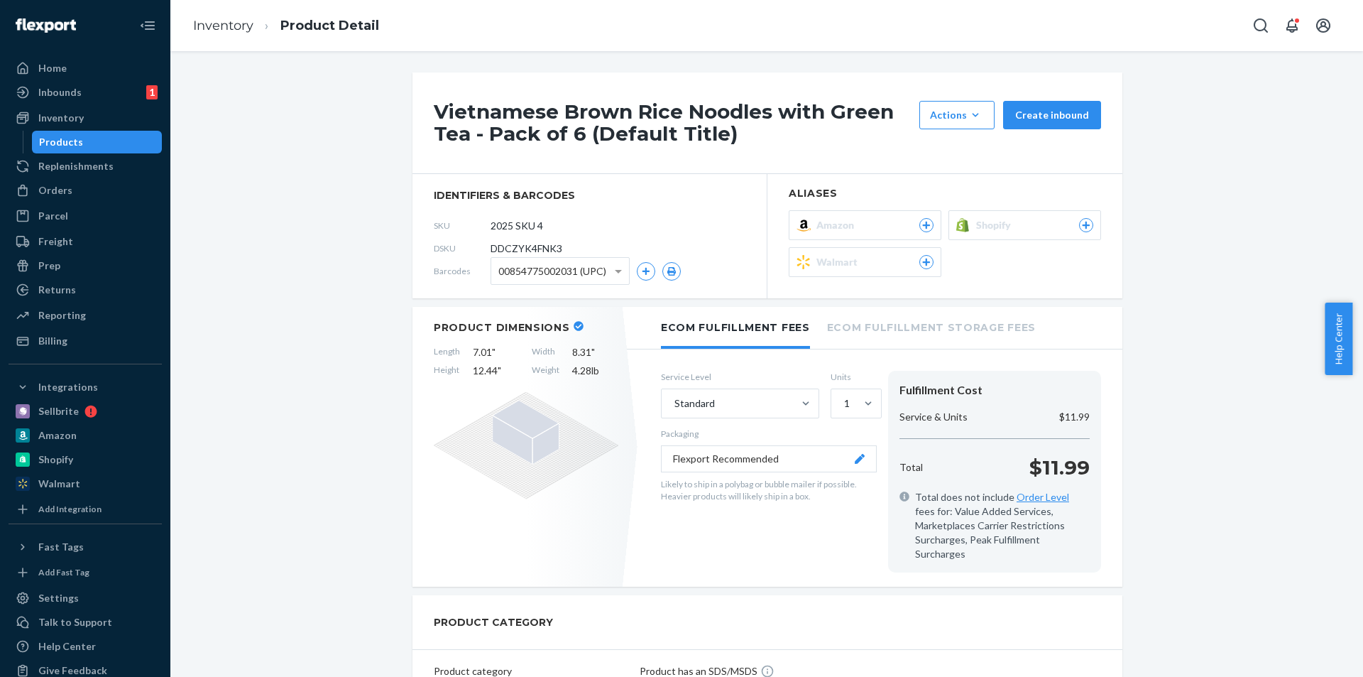
click at [983, 226] on span "Shopify" at bounding box center [996, 225] width 40 height 14
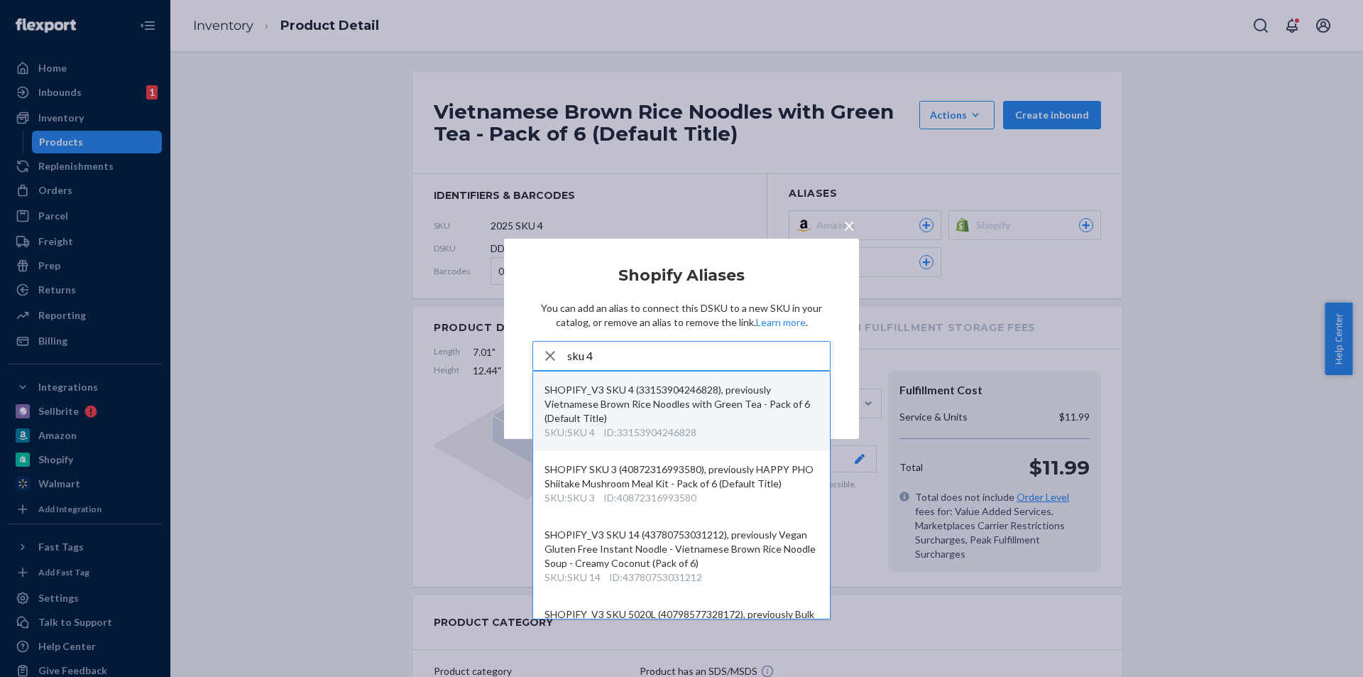
type input "sku 4"
click at [700, 400] on div "SHOPIFY_V3 SKU 4 (33153904246828), previously Vietnamese Brown Rice Noodles wit…" at bounding box center [682, 404] width 274 height 43
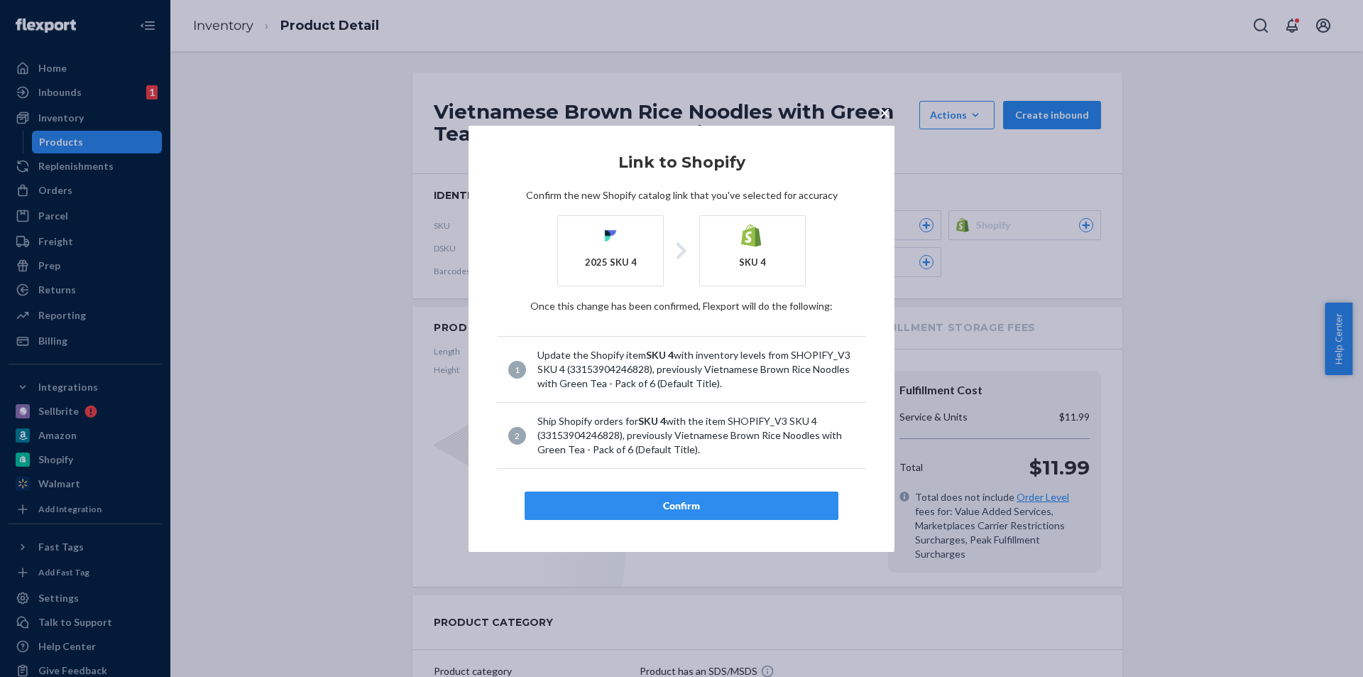
click at [706, 501] on div "Confirm" at bounding box center [682, 505] width 290 height 14
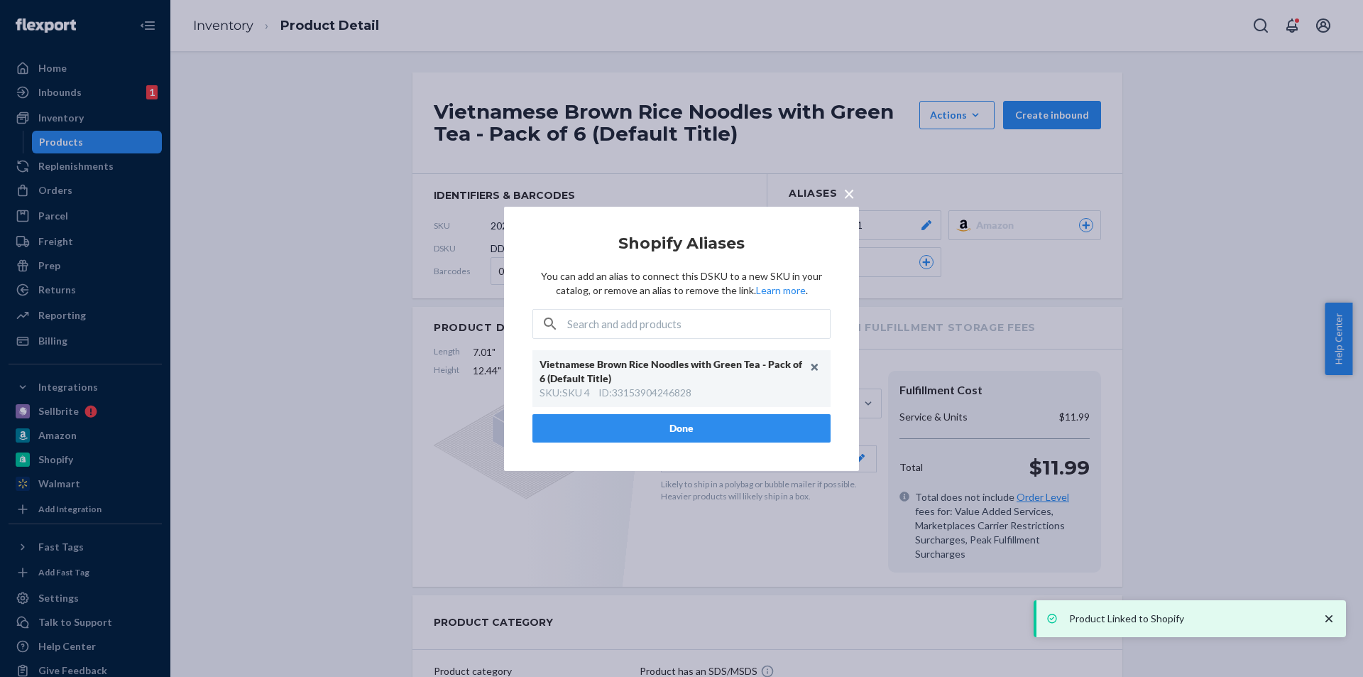
click at [685, 432] on button "Done" at bounding box center [682, 428] width 298 height 28
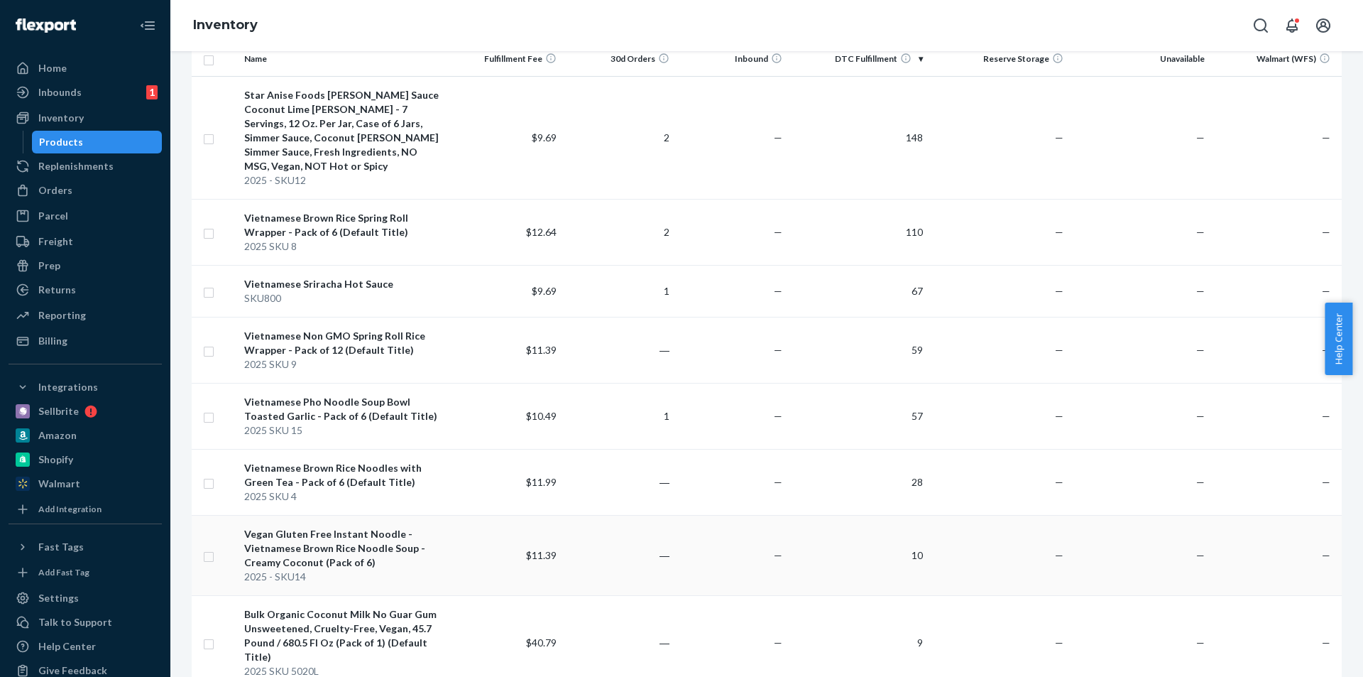
scroll to position [213, 0]
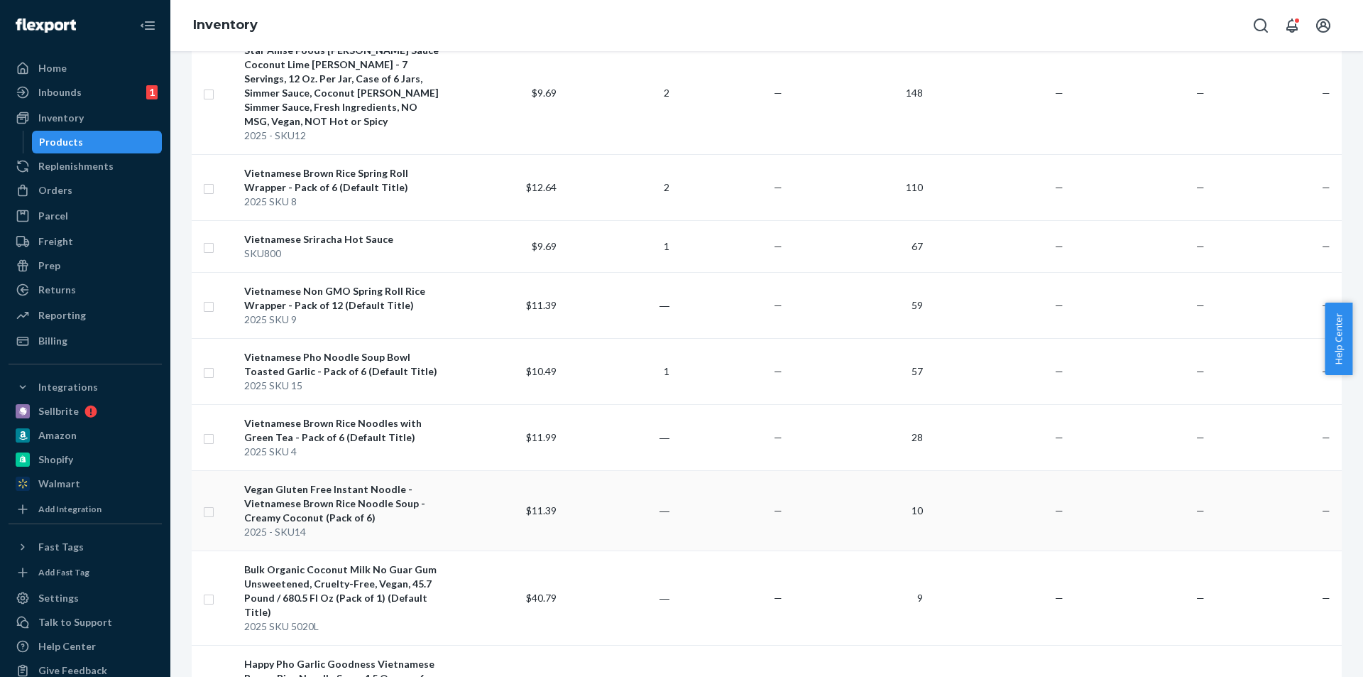
click at [402, 491] on div "Vegan Gluten Free Instant Noodle - Vietnamese Brown Rice Noodle Soup - Creamy C…" at bounding box center [344, 503] width 200 height 43
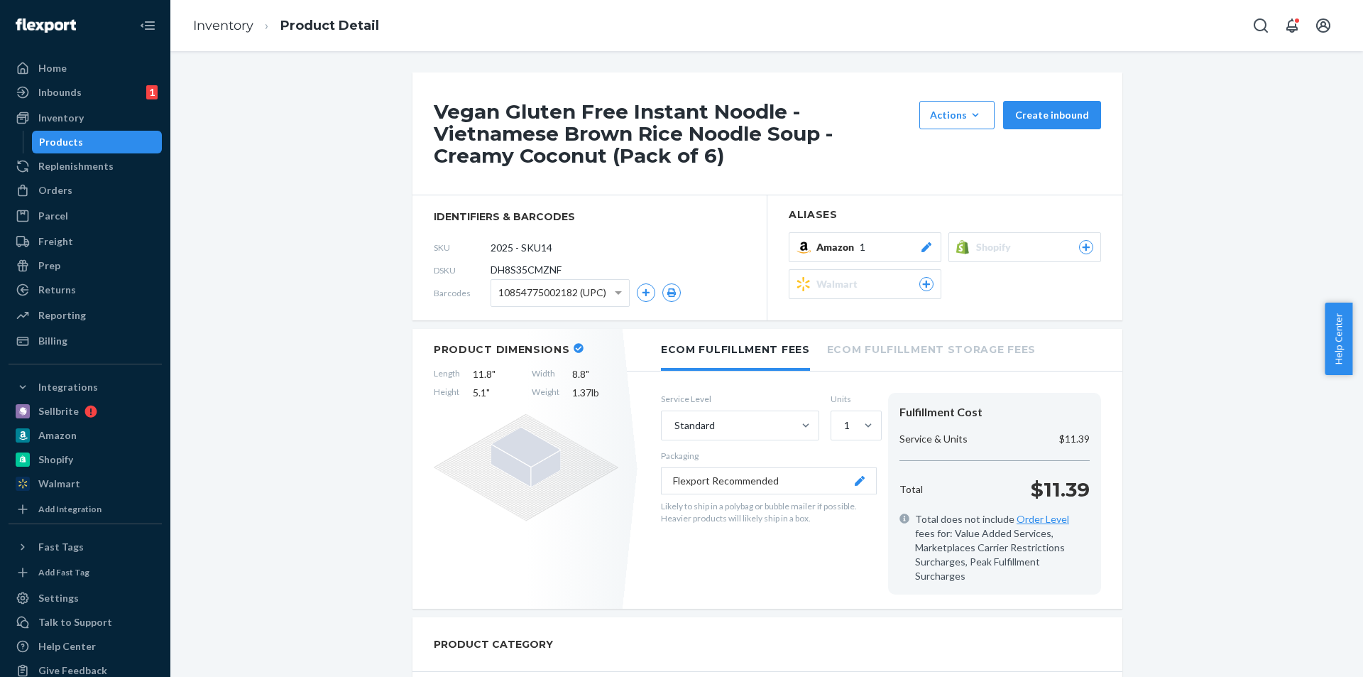
click at [983, 247] on span "Shopify" at bounding box center [996, 247] width 40 height 14
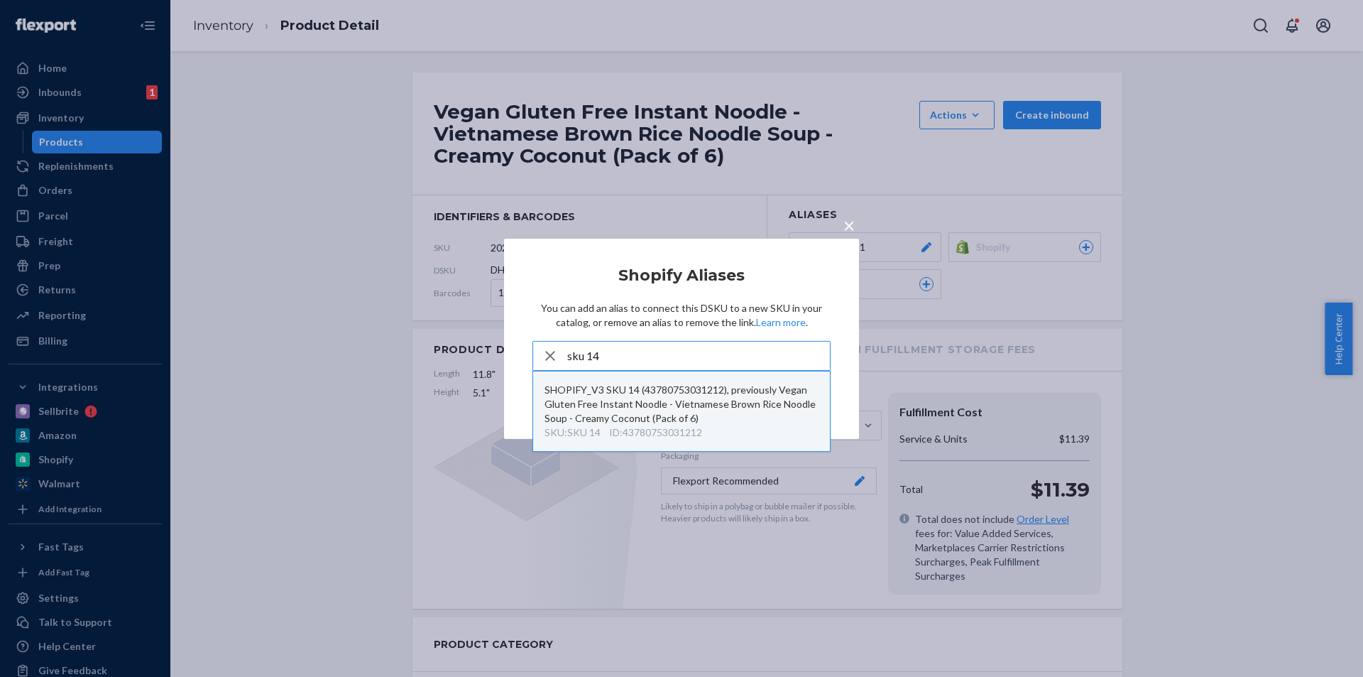
type input "sku 14"
click at [665, 393] on div "SHOPIFY_V3 SKU 14 (43780753031212), previously Vegan Gluten Free Instant Noodle…" at bounding box center [682, 404] width 274 height 43
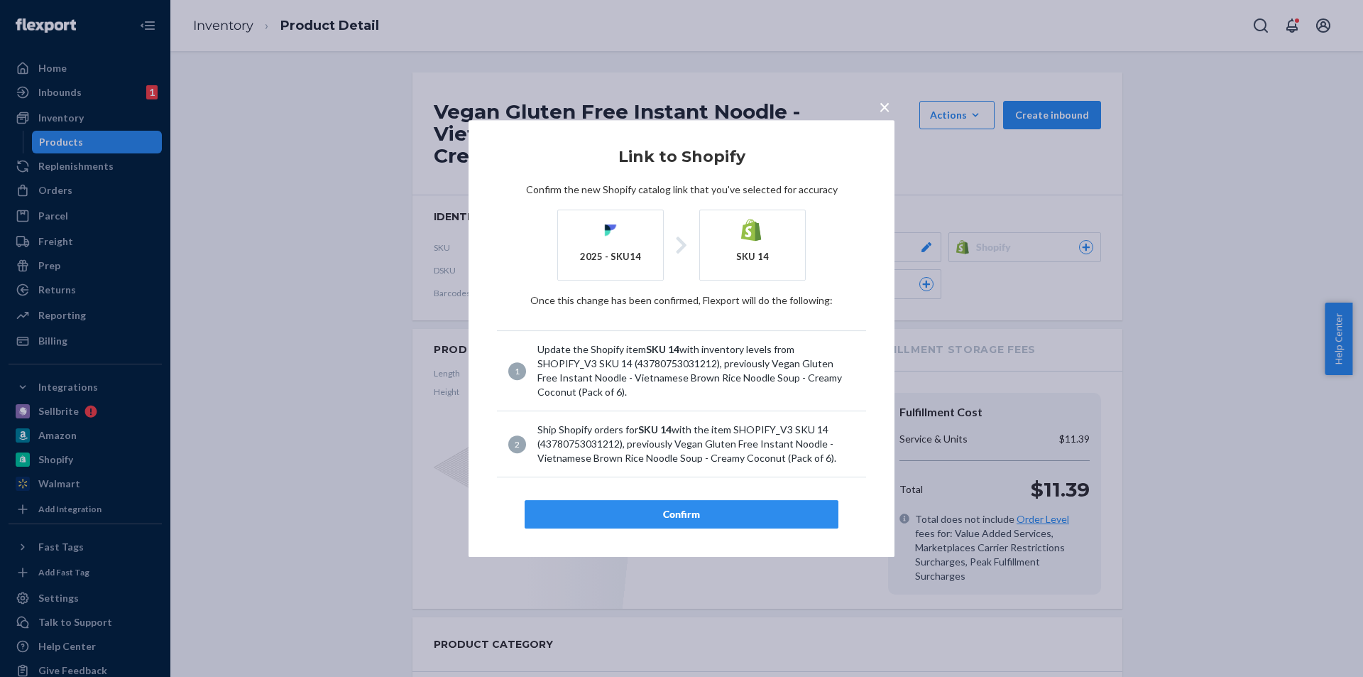
click at [682, 513] on div "Confirm" at bounding box center [682, 514] width 290 height 14
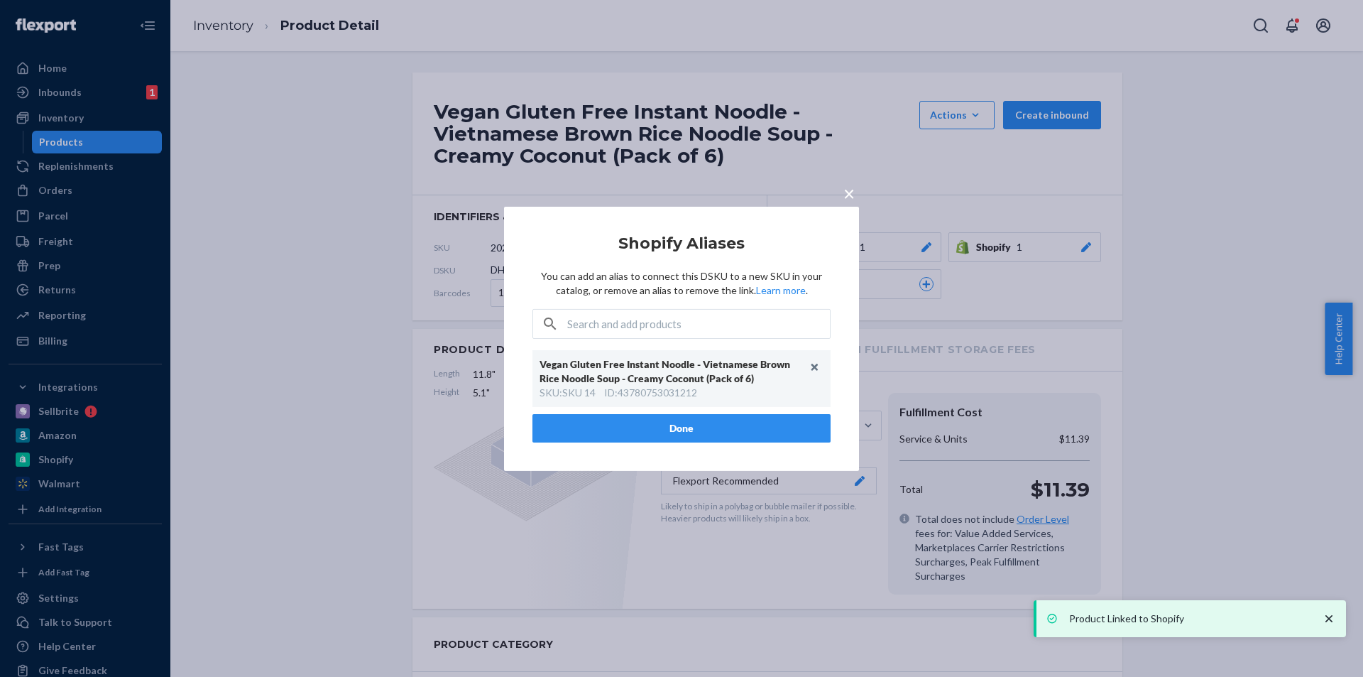
click at [698, 430] on button "Done" at bounding box center [682, 428] width 298 height 28
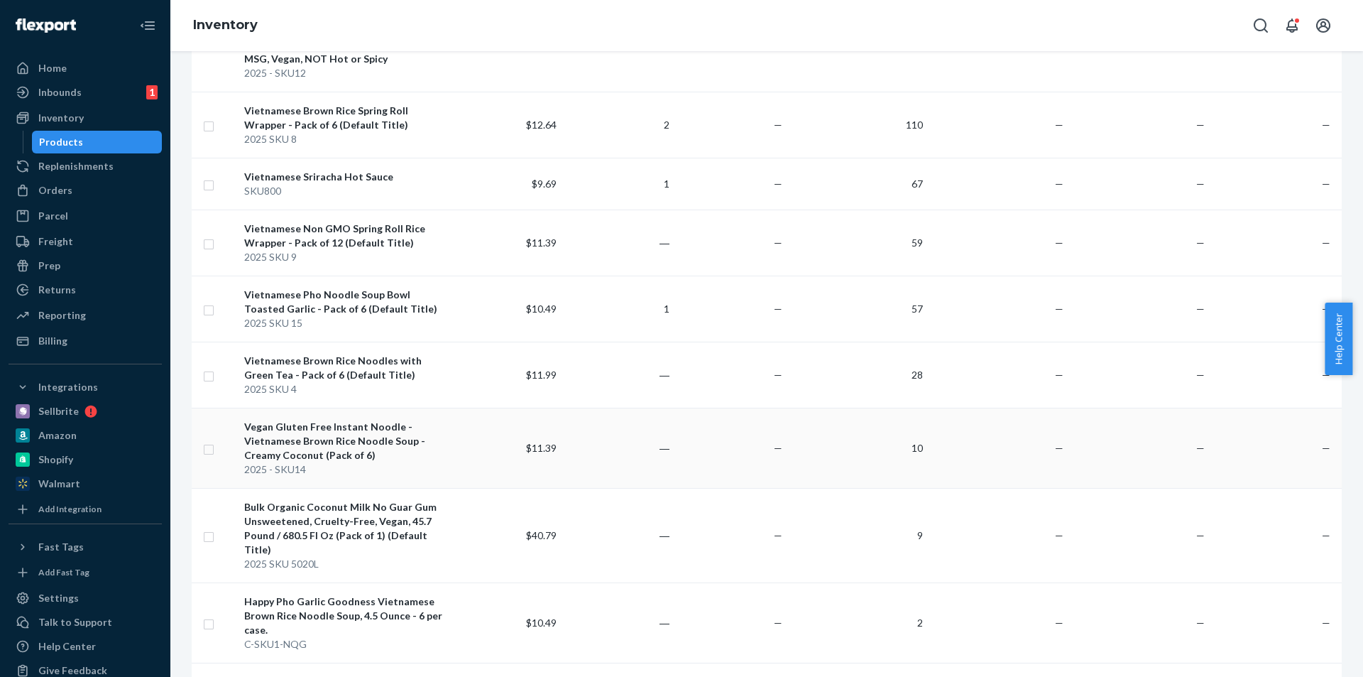
scroll to position [284, 0]
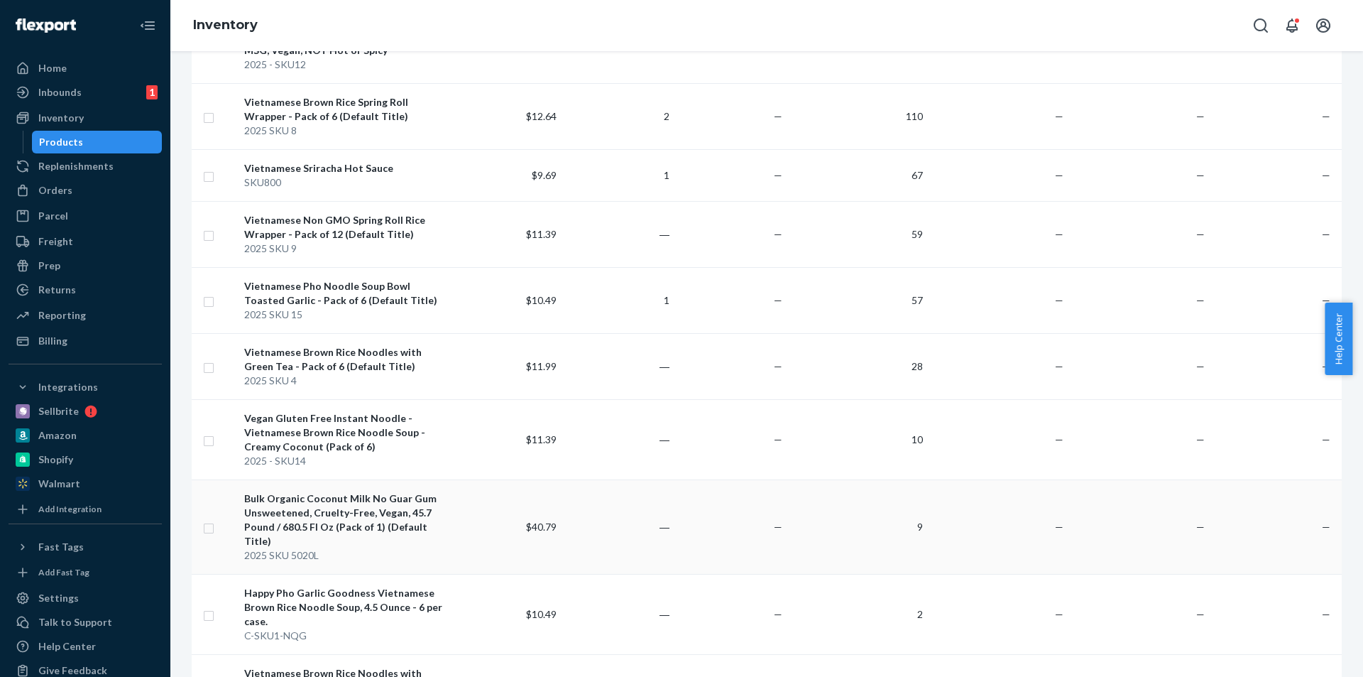
click at [375, 498] on div "Bulk Organic Coconut Milk No Guar Gum Unsweetened, Cruelty-Free, Vegan, 45.7 Po…" at bounding box center [344, 519] width 200 height 57
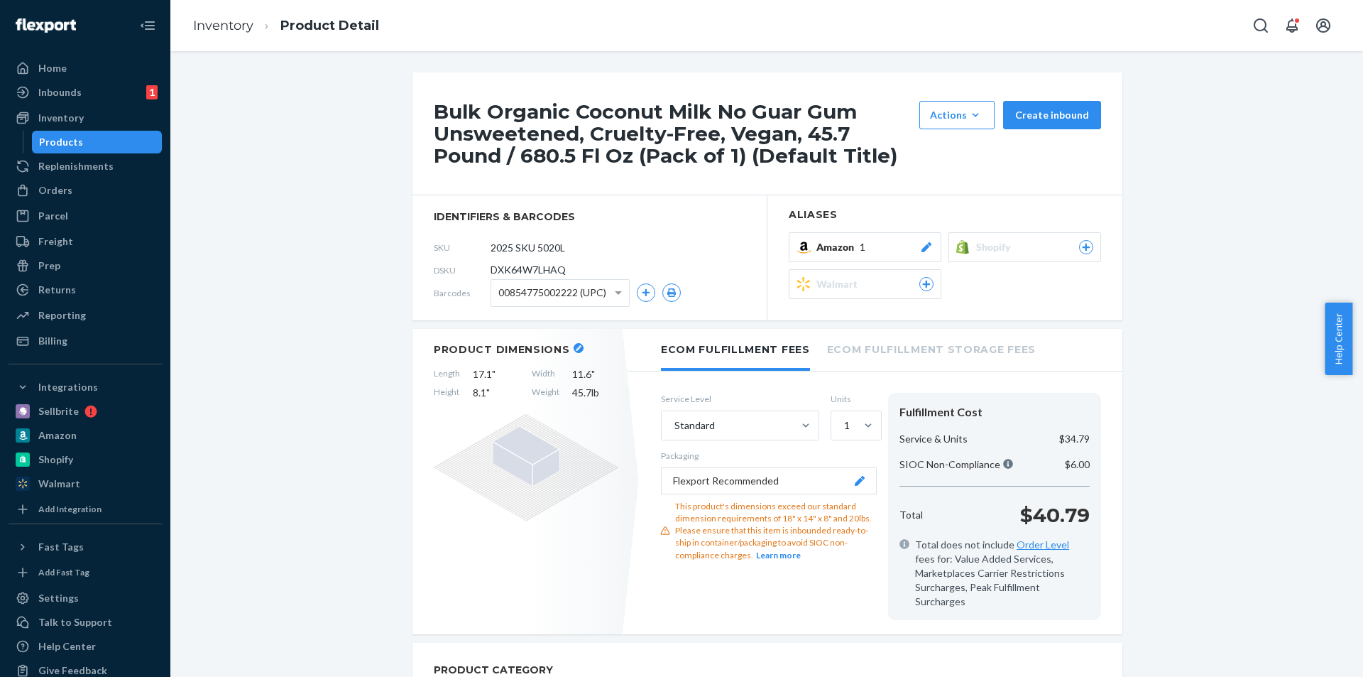
click at [976, 248] on span "Shopify" at bounding box center [996, 247] width 40 height 14
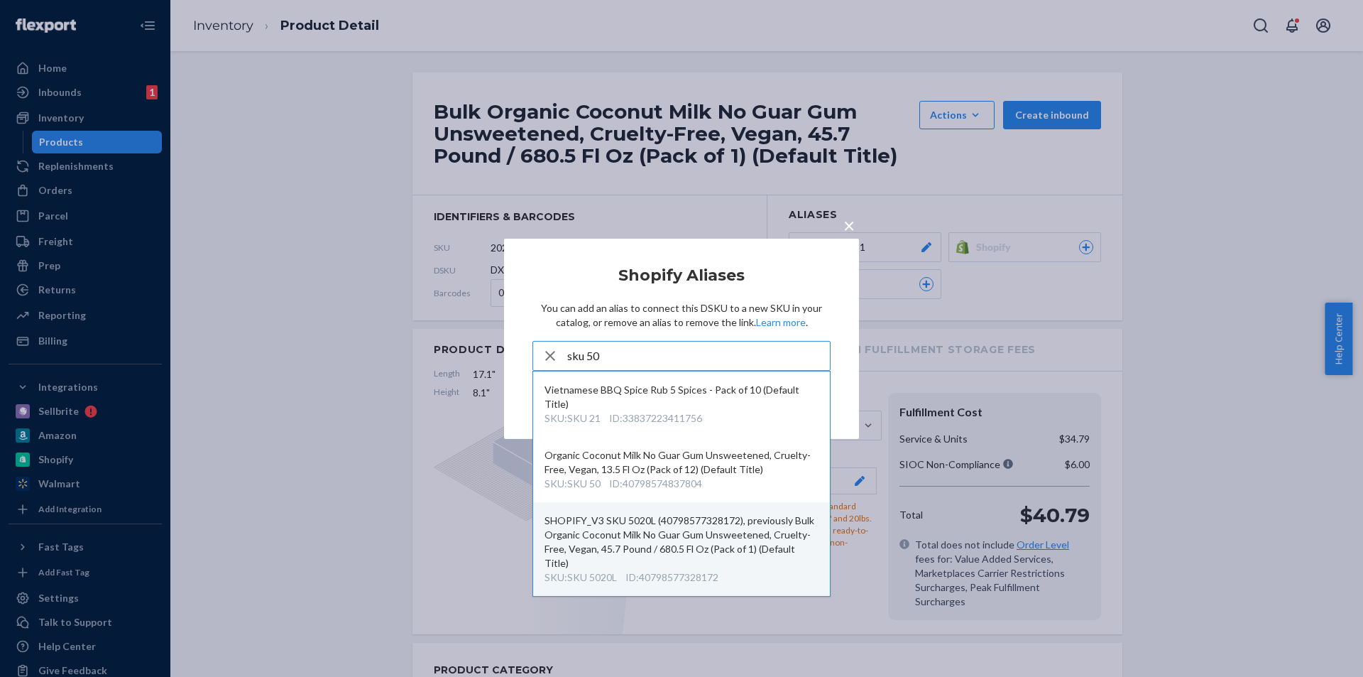
type input "sku 50"
click at [700, 535] on div "SHOPIFY_V3 SKU 5020L (40798577328172), previously Bulk Organic Coconut Milk No …" at bounding box center [682, 541] width 274 height 57
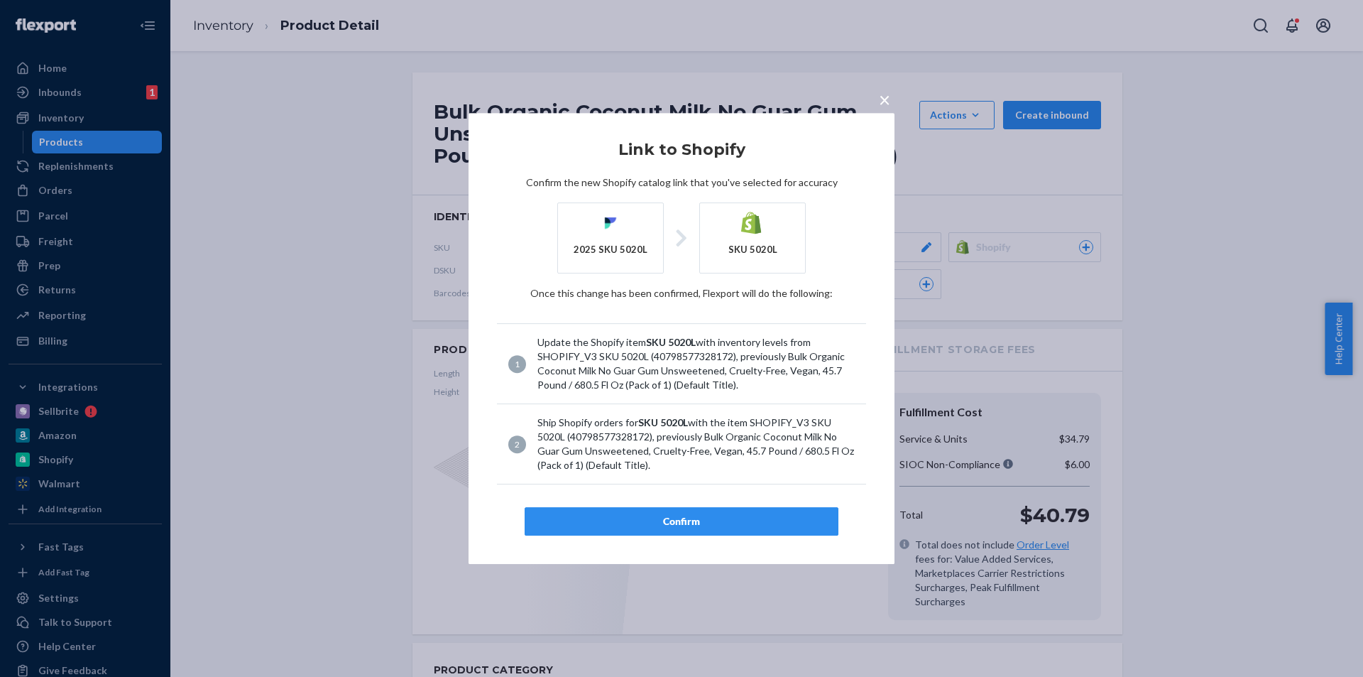
click at [712, 508] on button "Confirm" at bounding box center [682, 521] width 314 height 28
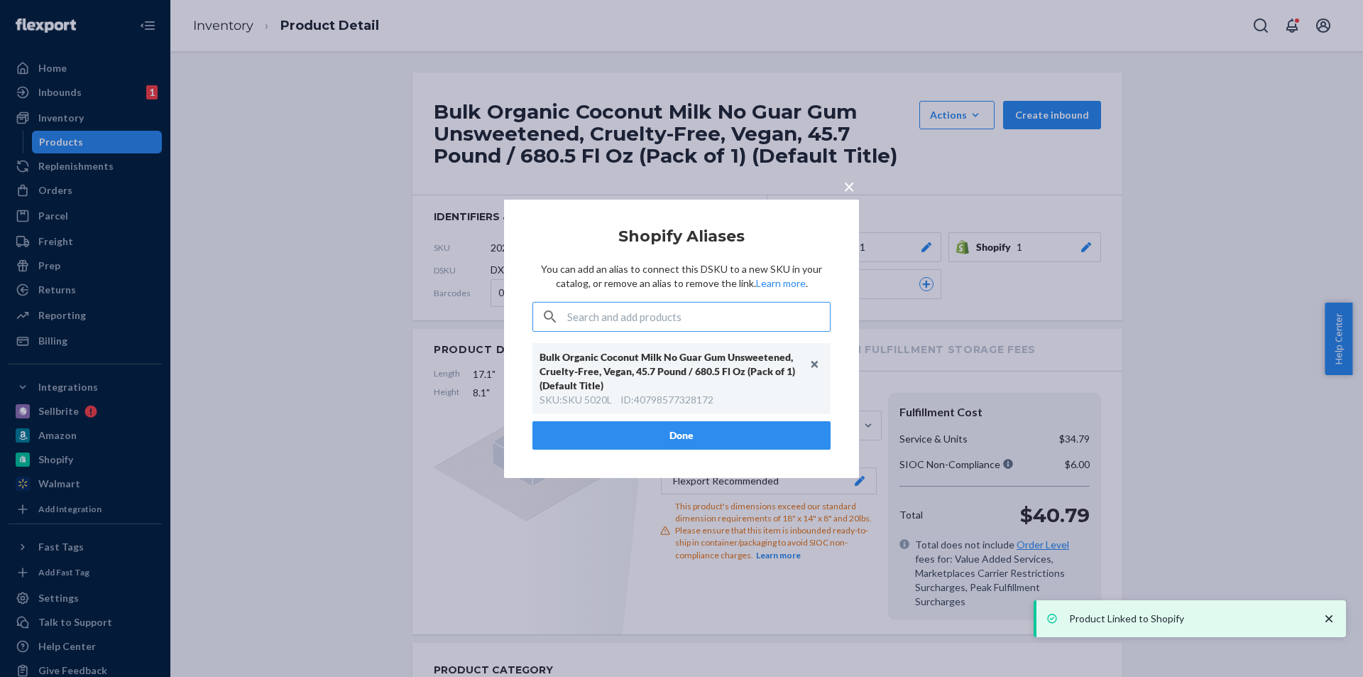
click at [851, 185] on span "×" at bounding box center [848, 185] width 11 height 24
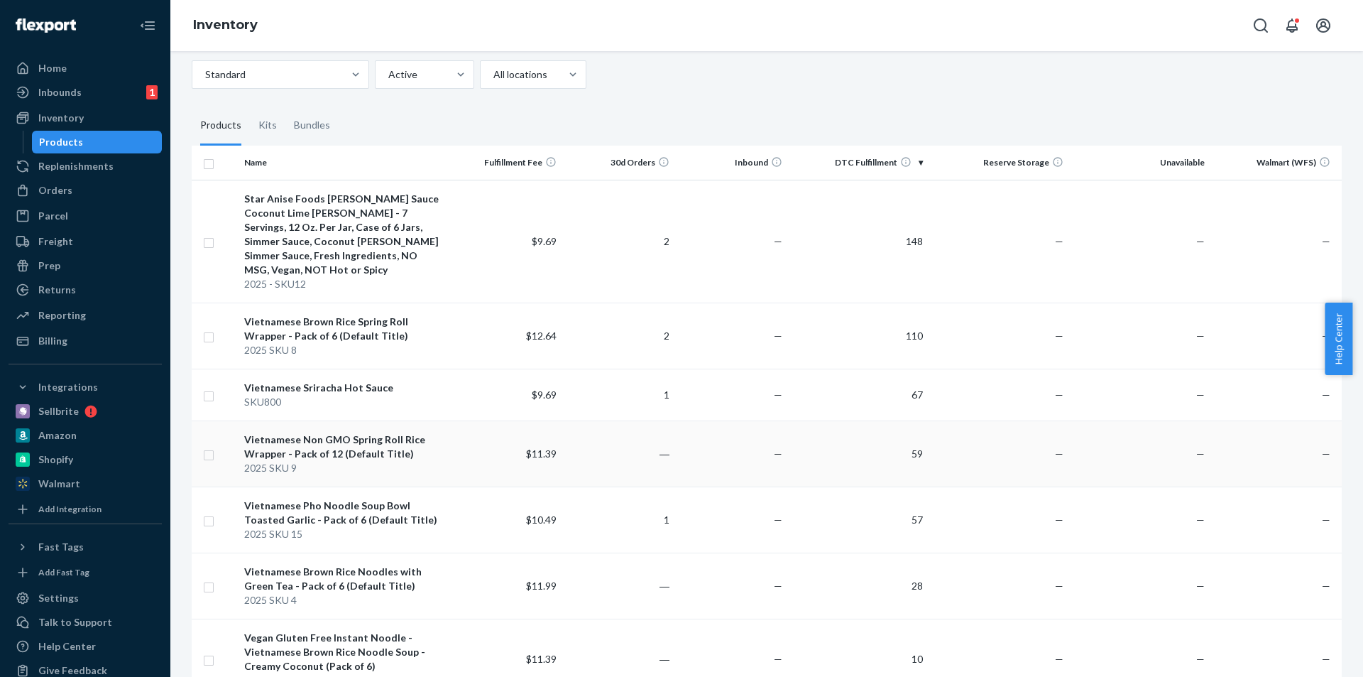
scroll to position [71, 0]
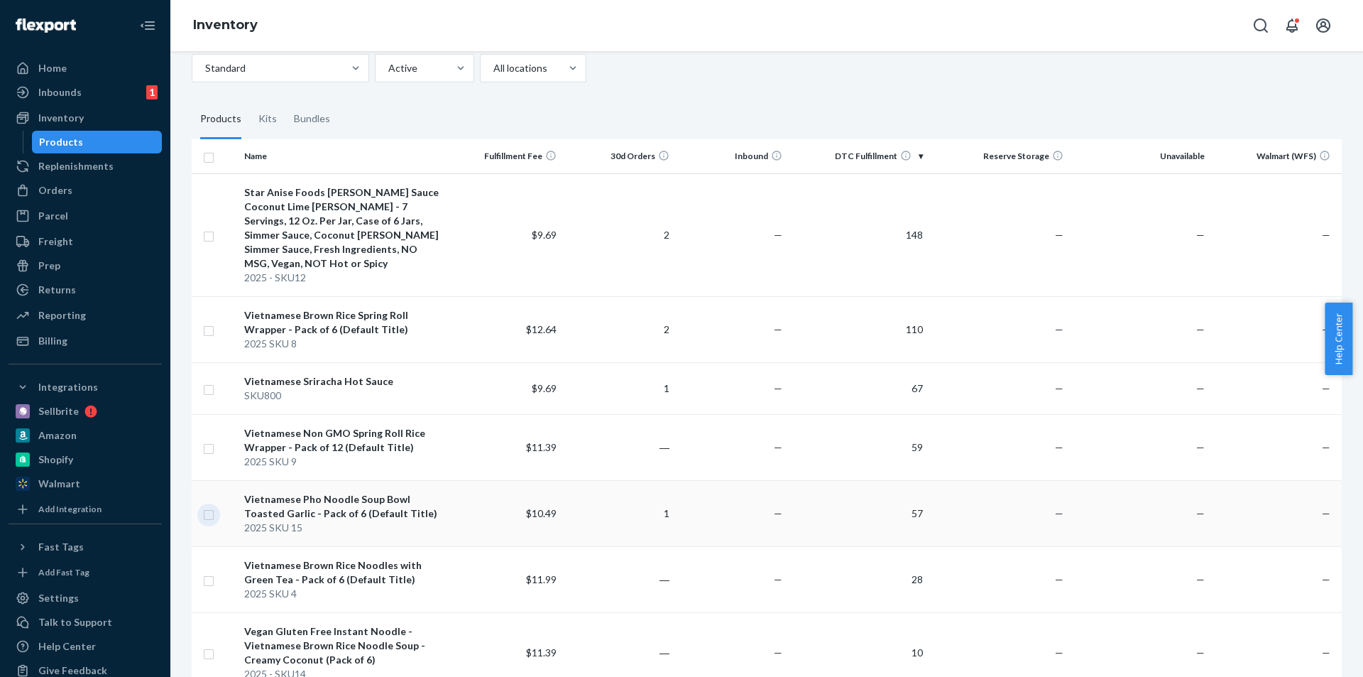
click at [209, 506] on input "checkbox" at bounding box center [208, 513] width 11 height 15
click at [212, 506] on input "checkbox" at bounding box center [208, 513] width 11 height 15
checkbox input "false"
